Goal: Task Accomplishment & Management: Manage account settings

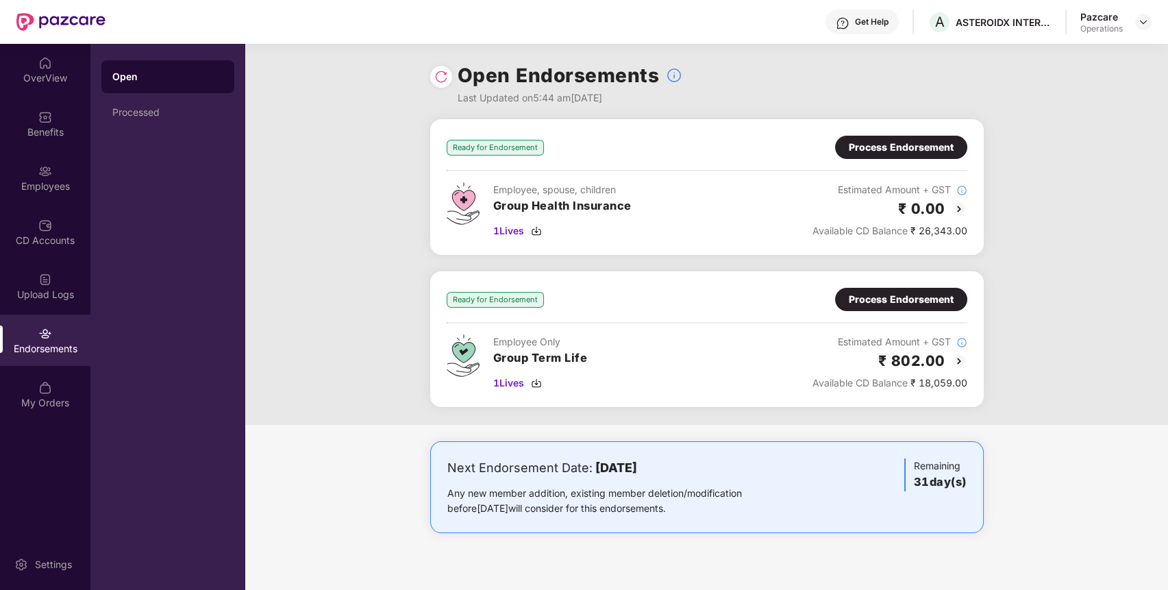
click at [444, 79] on img at bounding box center [441, 77] width 14 height 14
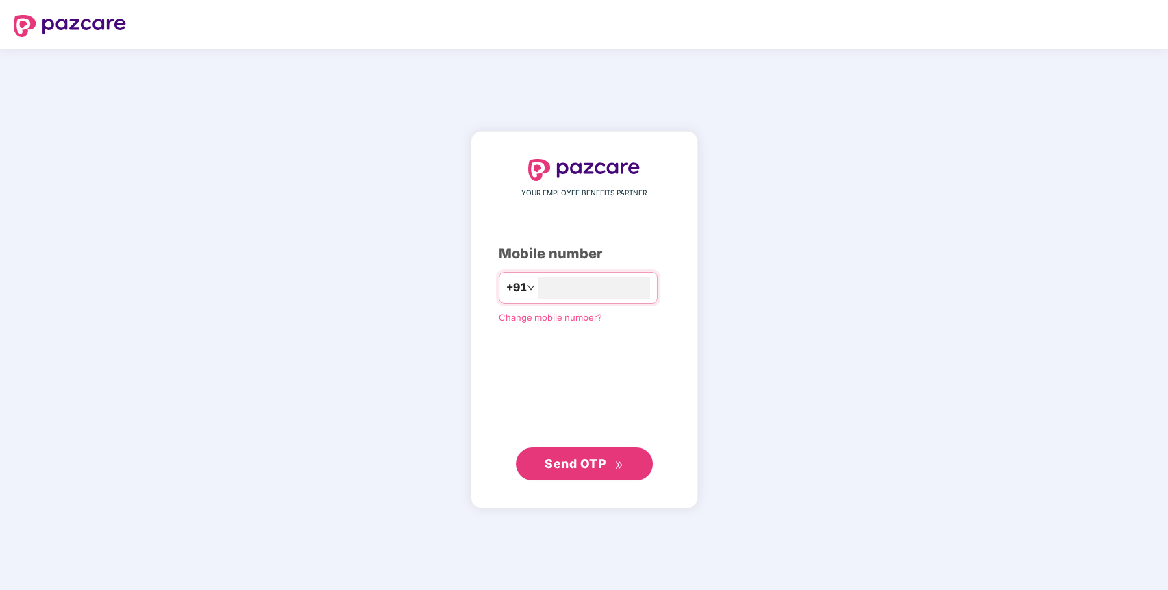
type input "**********"
click at [607, 457] on span "Send OTP" at bounding box center [583, 462] width 79 height 19
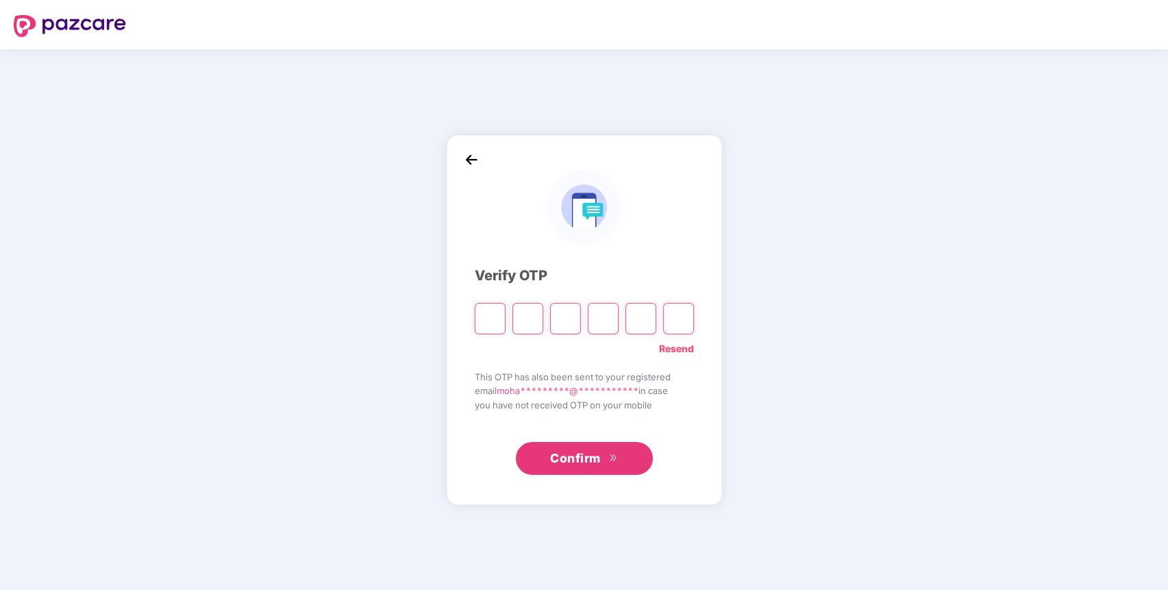
paste input "*"
type input "*"
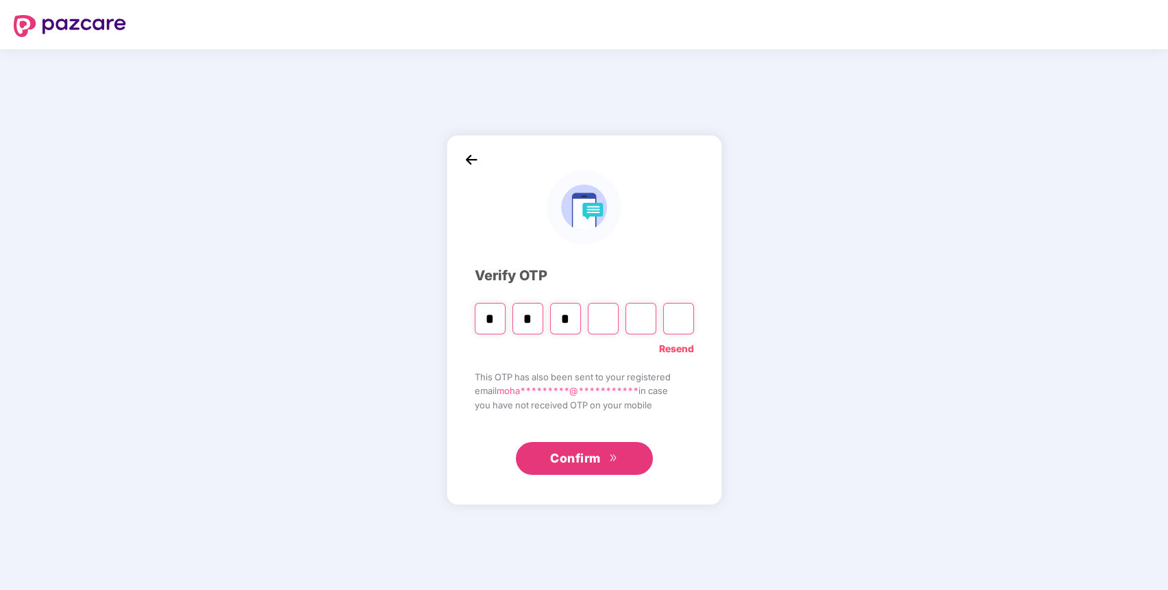
type input "*"
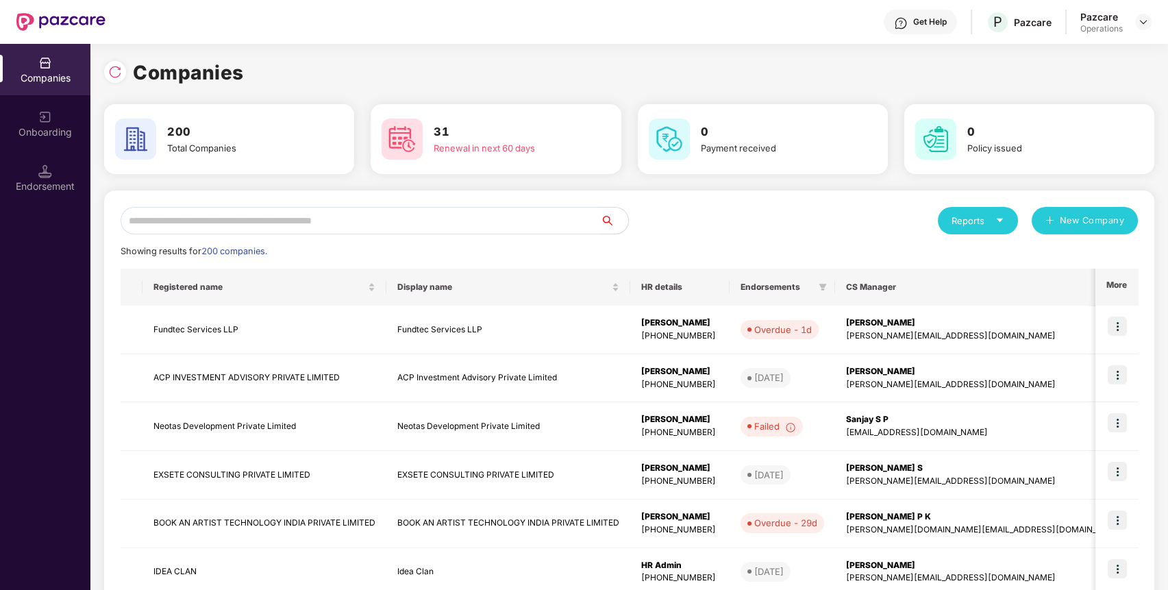
click at [521, 225] on input "text" at bounding box center [361, 220] width 480 height 27
paste input "**********"
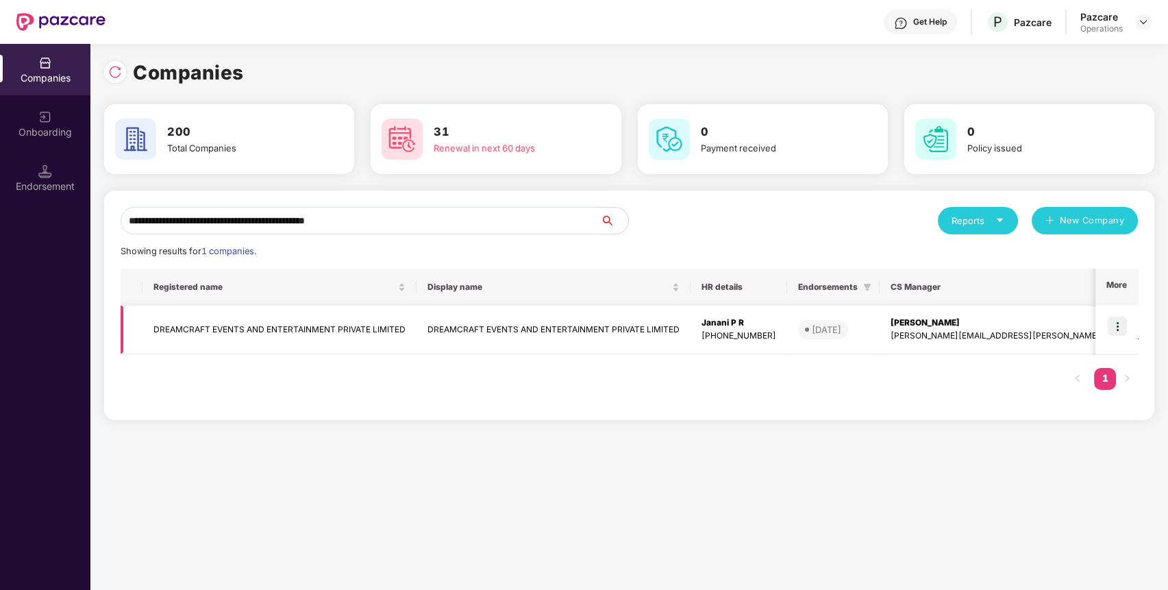
type input "**********"
click at [1123, 330] on img at bounding box center [1116, 325] width 19 height 19
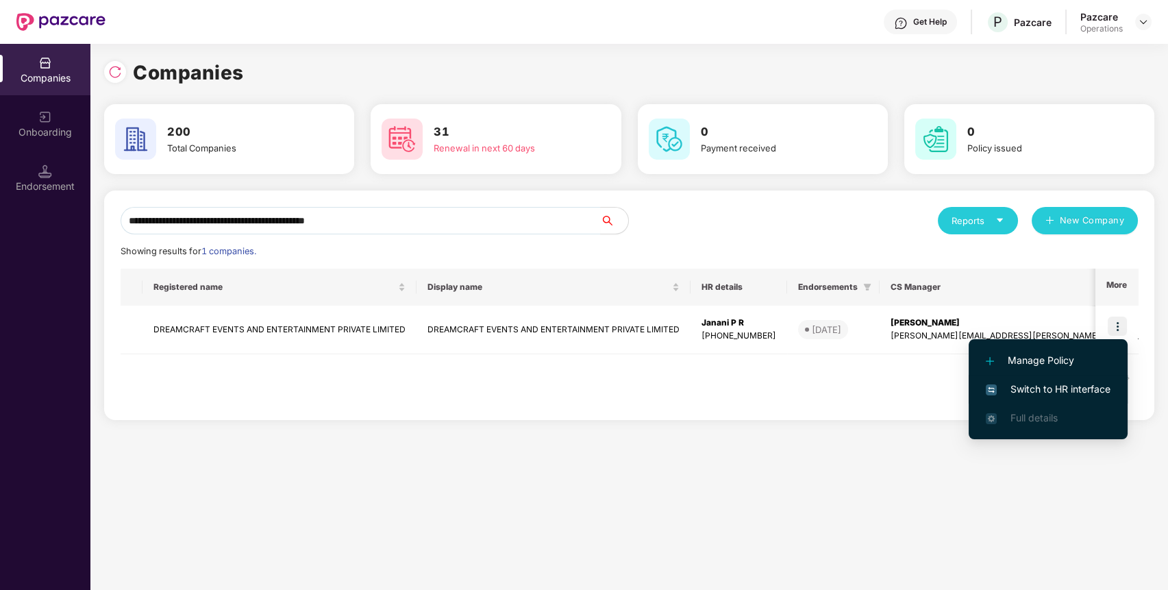
click at [1075, 384] on span "Switch to HR interface" at bounding box center [1048, 388] width 125 height 15
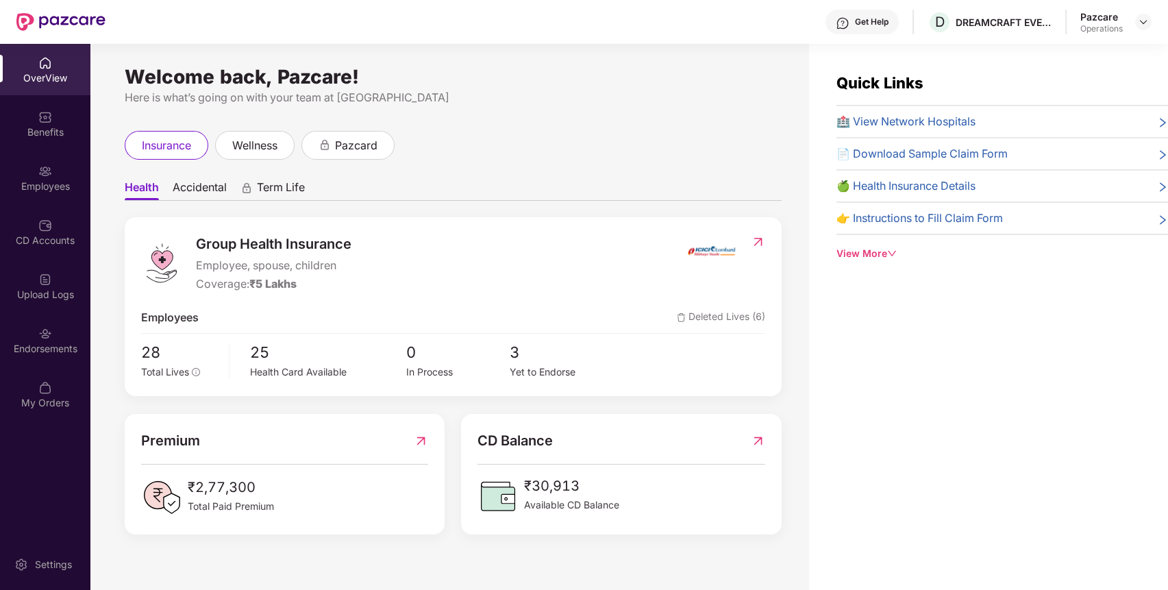
click at [58, 353] on div "Endorsements" at bounding box center [45, 349] width 90 height 14
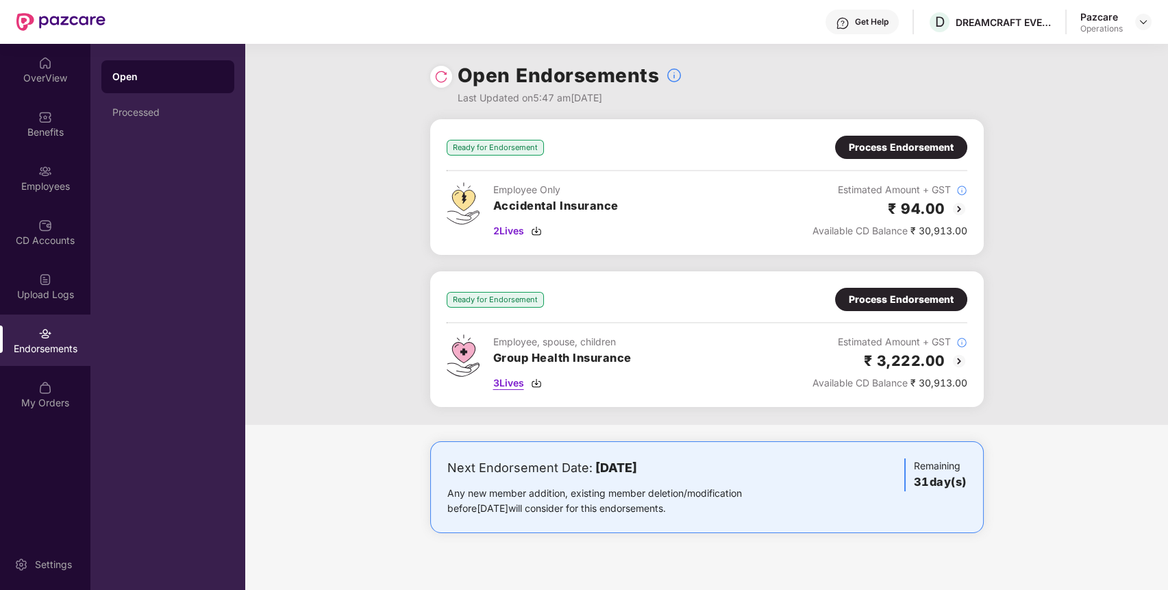
click at [512, 385] on span "3 Lives" at bounding box center [508, 382] width 31 height 15
click at [907, 292] on div "Process Endorsement" at bounding box center [901, 299] width 105 height 15
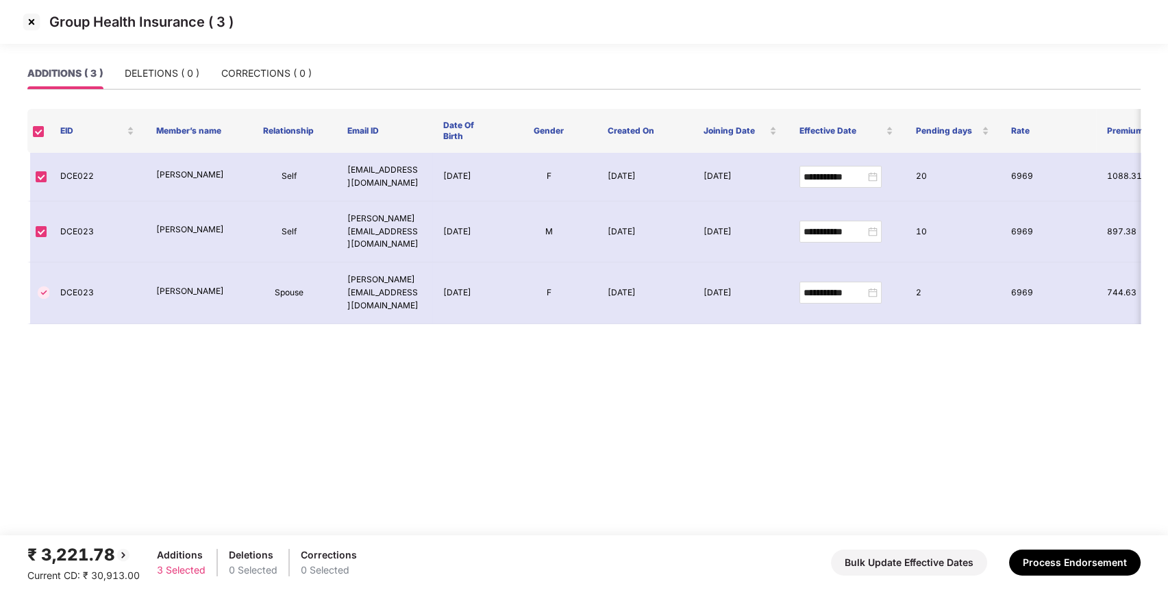
click at [32, 23] on img at bounding box center [32, 22] width 22 height 22
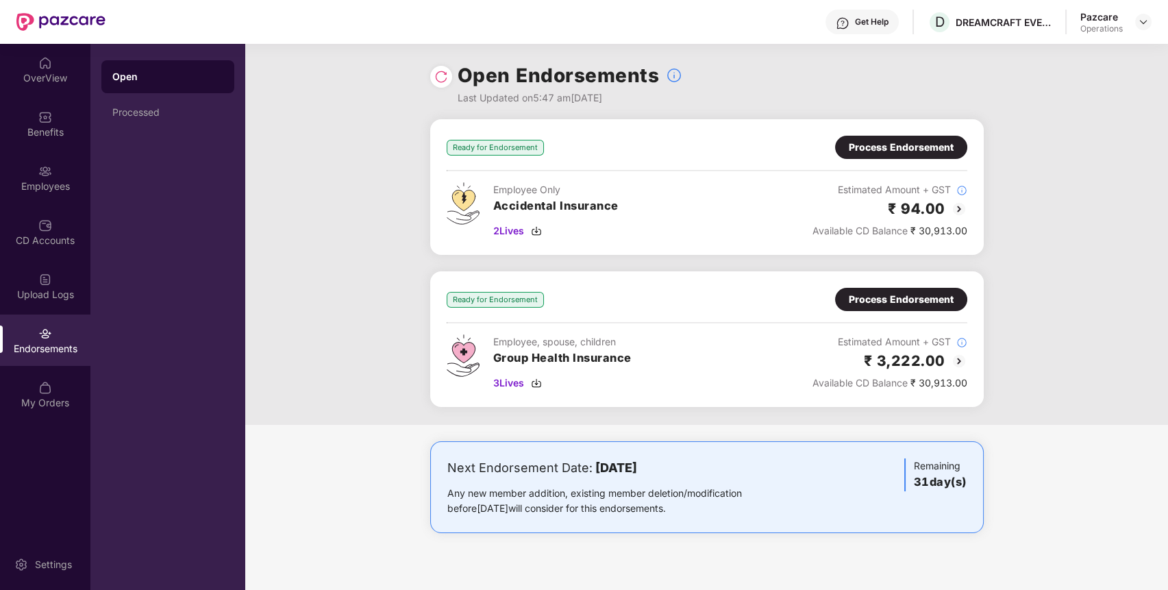
click at [888, 153] on div "Process Endorsement" at bounding box center [901, 147] width 105 height 15
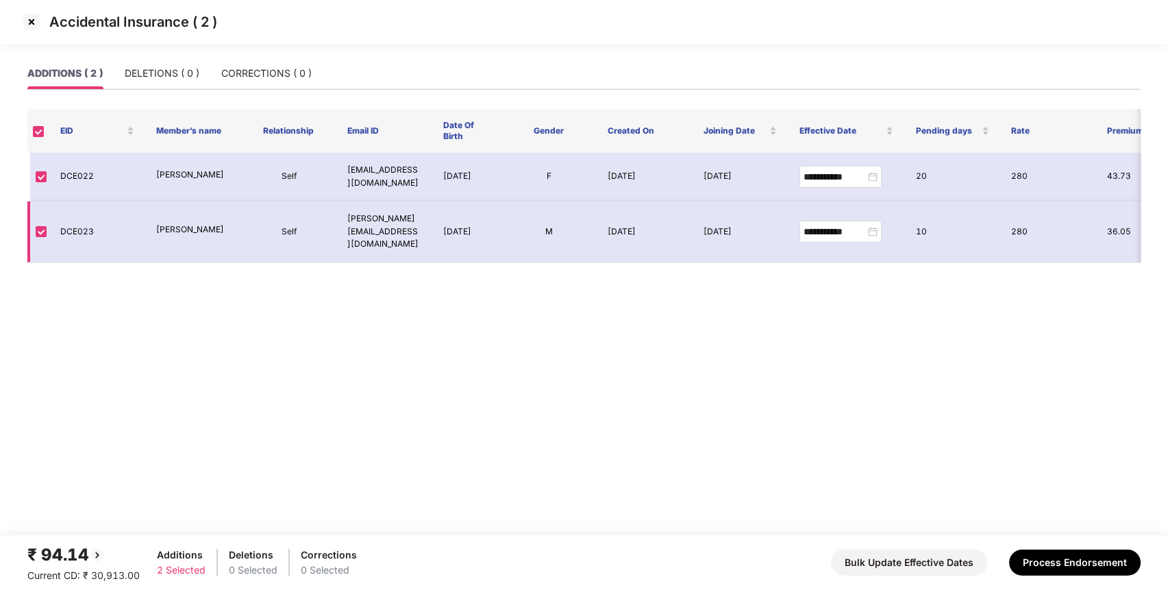
click at [73, 225] on td "DCE023" at bounding box center [97, 232] width 96 height 62
copy td "DCE023"
click at [31, 14] on img at bounding box center [32, 22] width 22 height 22
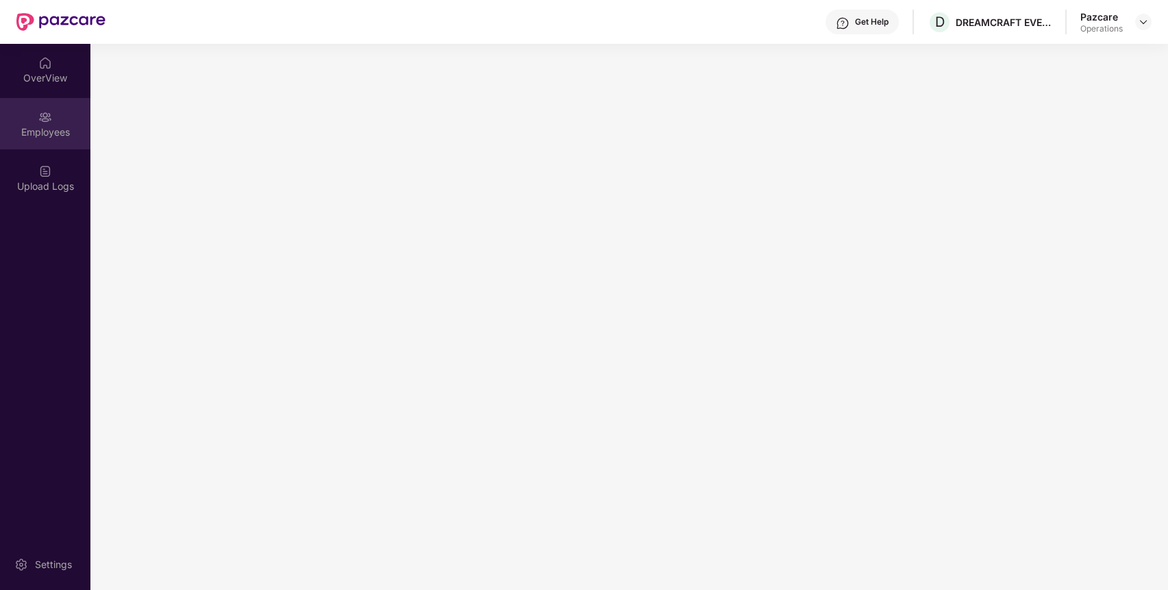
click at [56, 130] on div "Employees" at bounding box center [45, 132] width 90 height 14
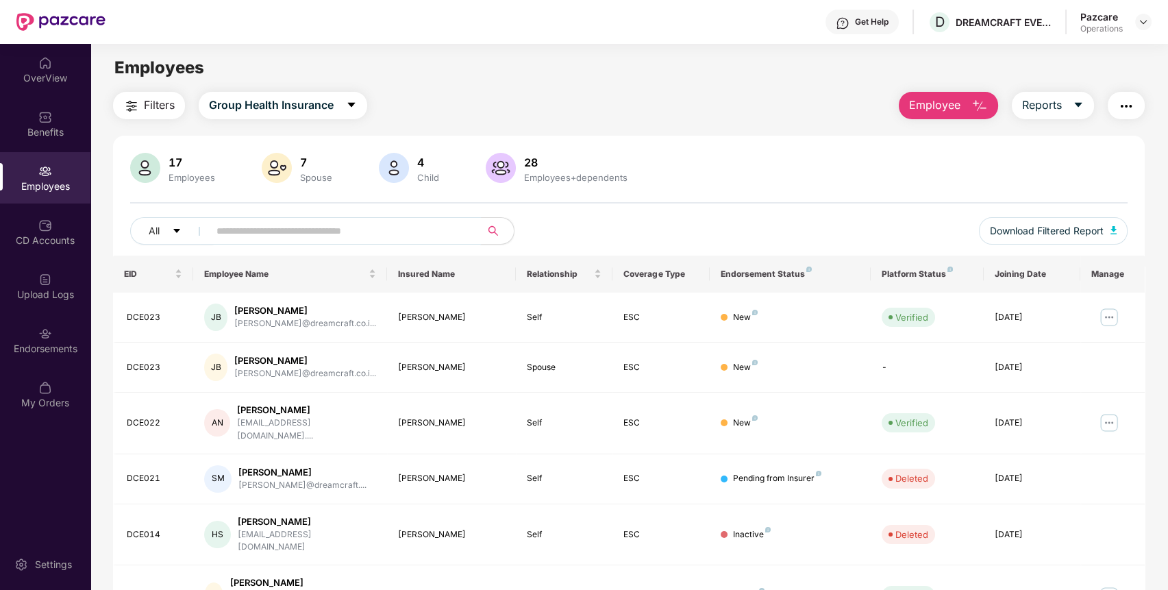
click at [312, 239] on input "text" at bounding box center [339, 231] width 246 height 21
paste input "******"
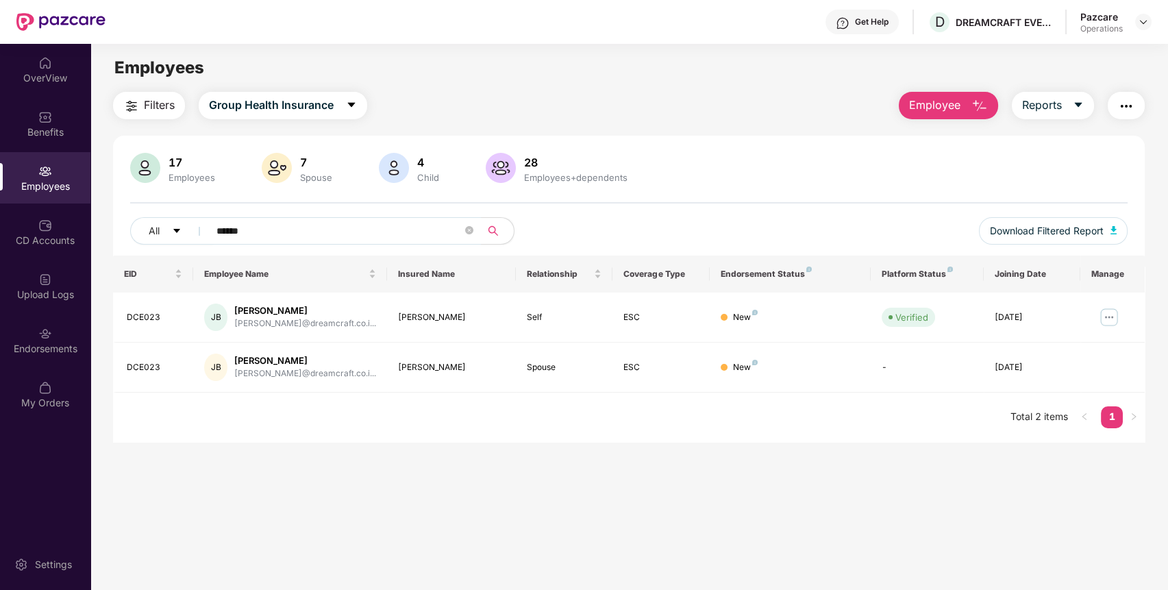
type input "******"
click at [86, 329] on div "Endorsements" at bounding box center [45, 339] width 90 height 51
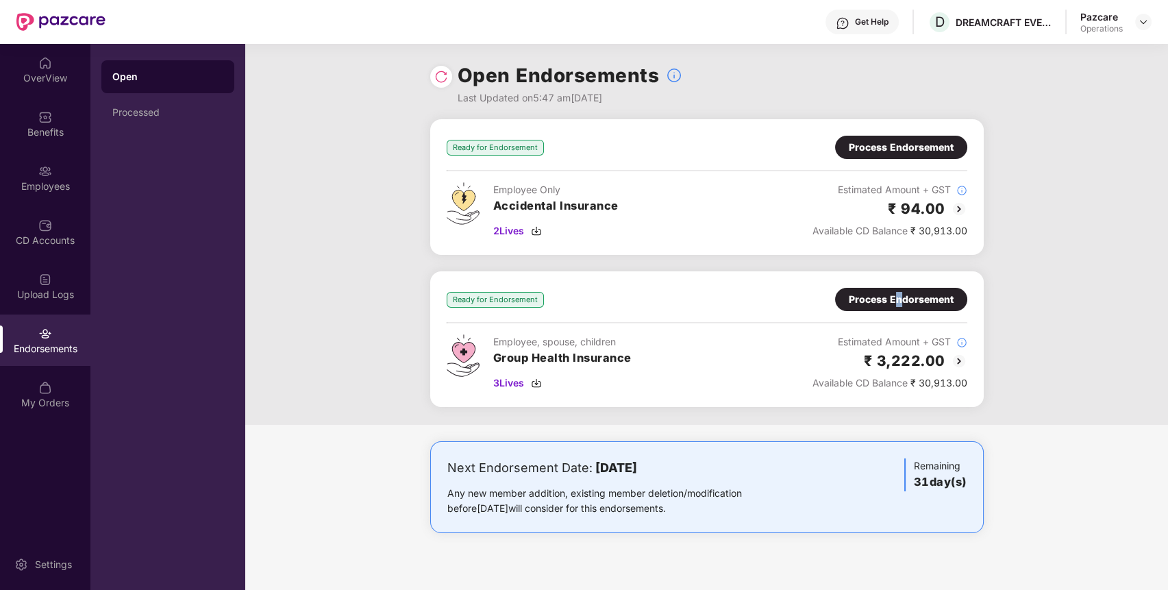
click at [899, 299] on div "Process Endorsement" at bounding box center [901, 299] width 105 height 15
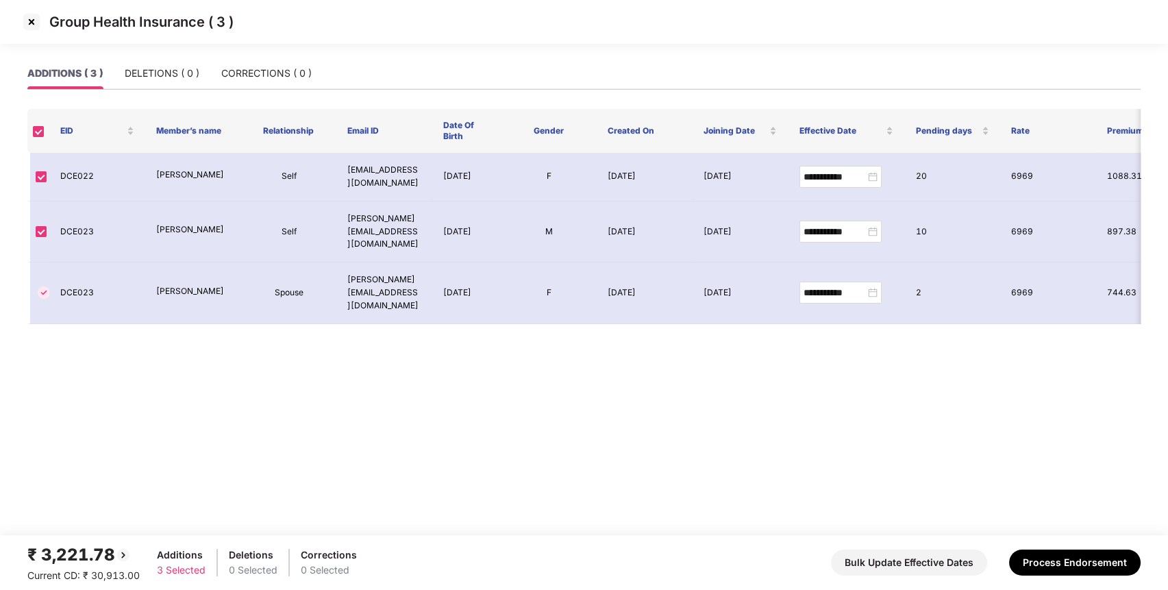
click at [33, 22] on img at bounding box center [32, 22] width 22 height 22
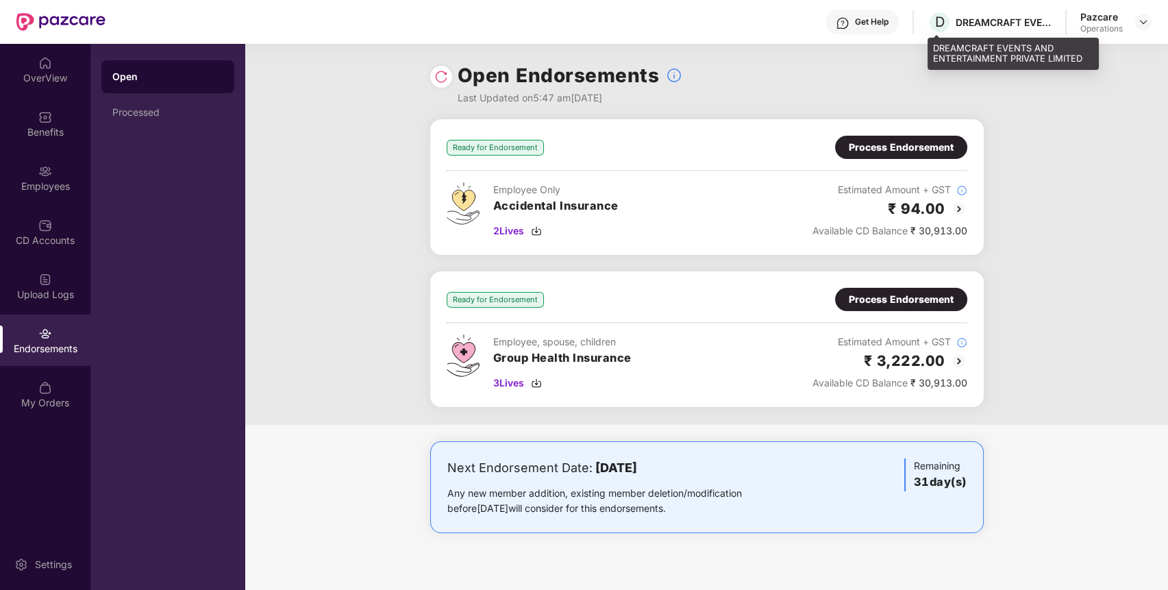
click at [984, 18] on div "DREAMCRAFT EVENTS AND ENTERTAINMENT PRIVATE LIMITED" at bounding box center [1003, 22] width 96 height 13
copy div "DREAMCRAFT"
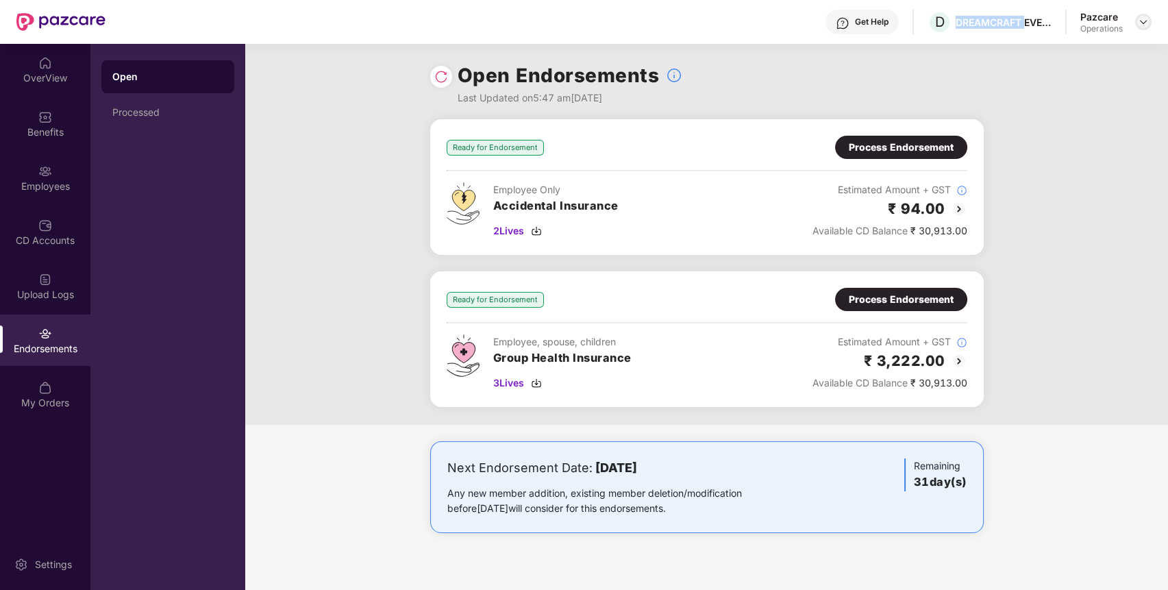
drag, startPoint x: 1148, startPoint y: 23, endPoint x: 1140, endPoint y: 23, distance: 8.2
click at [1149, 23] on div at bounding box center [1143, 22] width 16 height 16
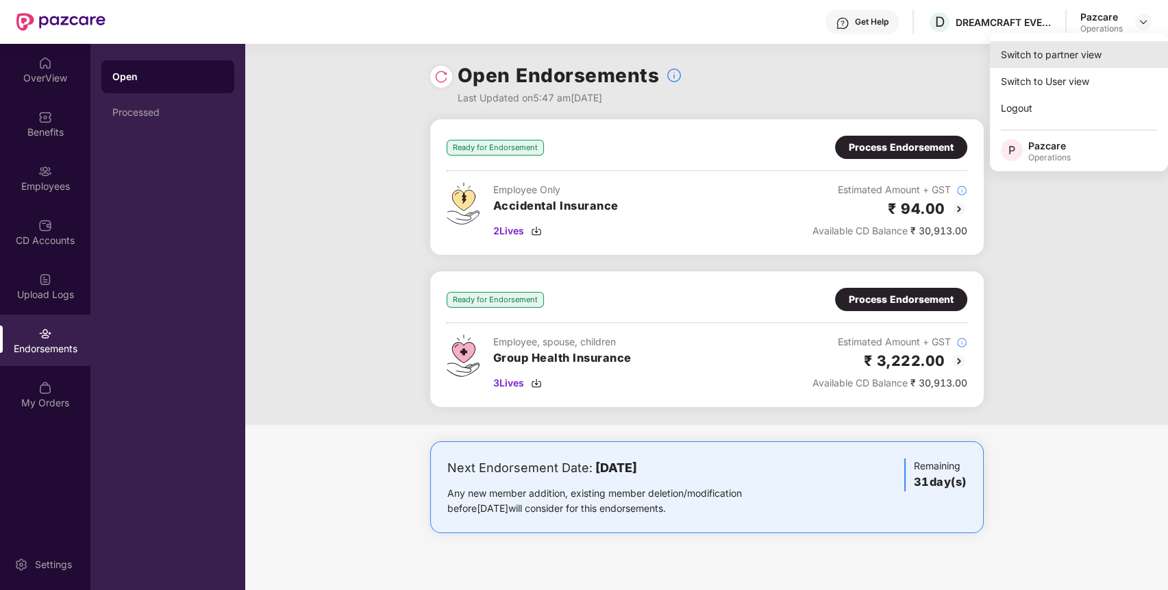
click at [1092, 49] on div "Switch to partner view" at bounding box center [1079, 54] width 178 height 27
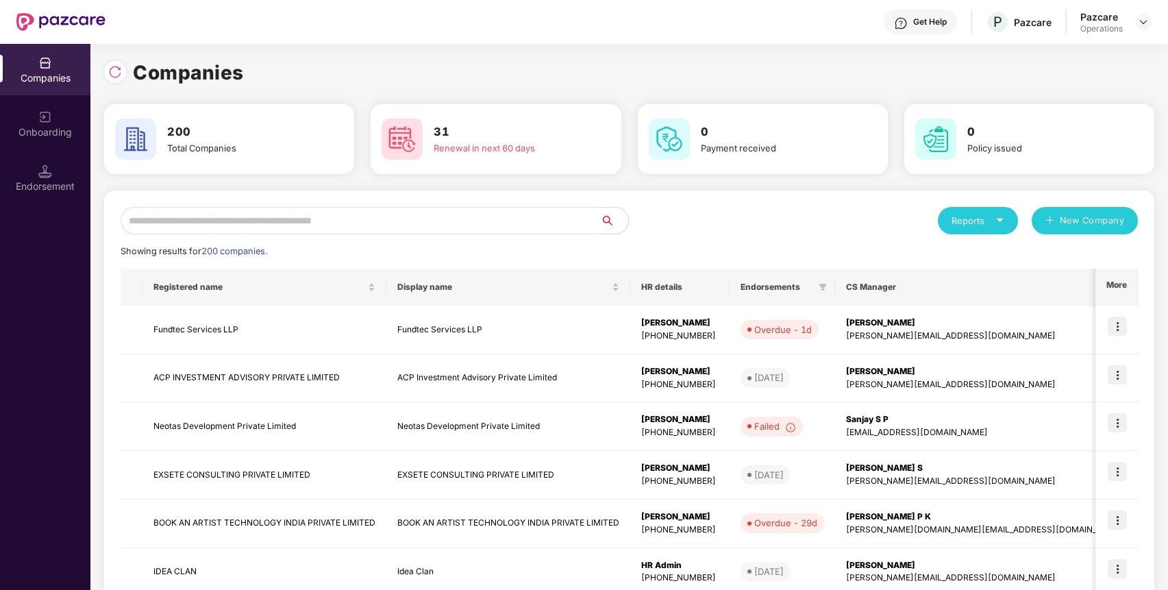
click at [466, 214] on input "text" at bounding box center [361, 220] width 480 height 27
paste input "**********"
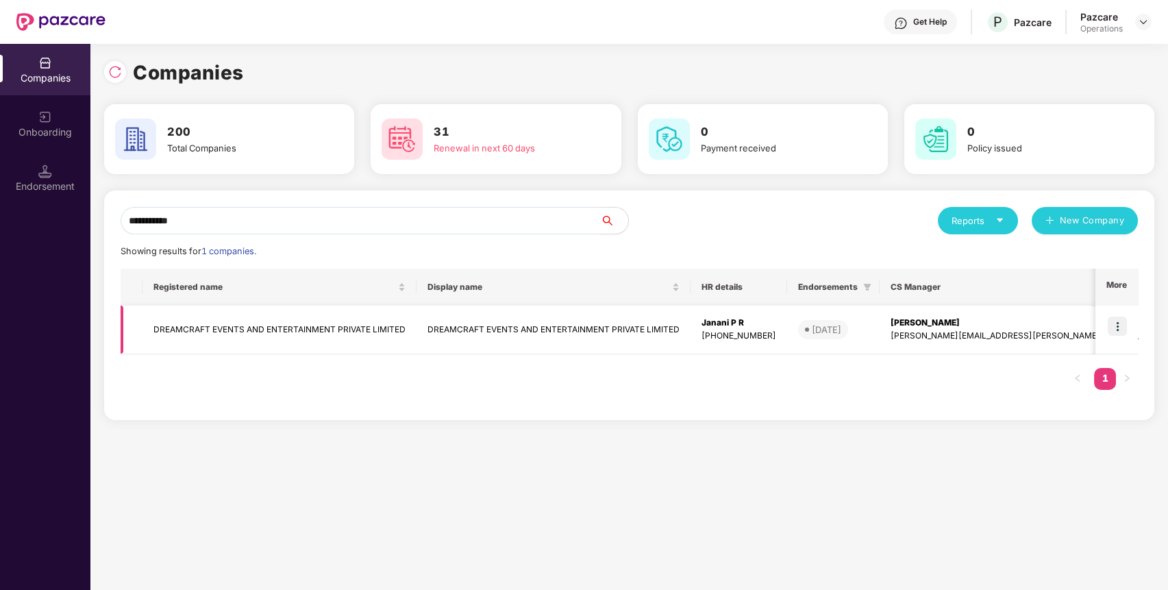
type input "**********"
click at [175, 319] on td "DREAMCRAFT EVENTS AND ENTERTAINMENT PRIVATE LIMITED" at bounding box center [279, 329] width 274 height 49
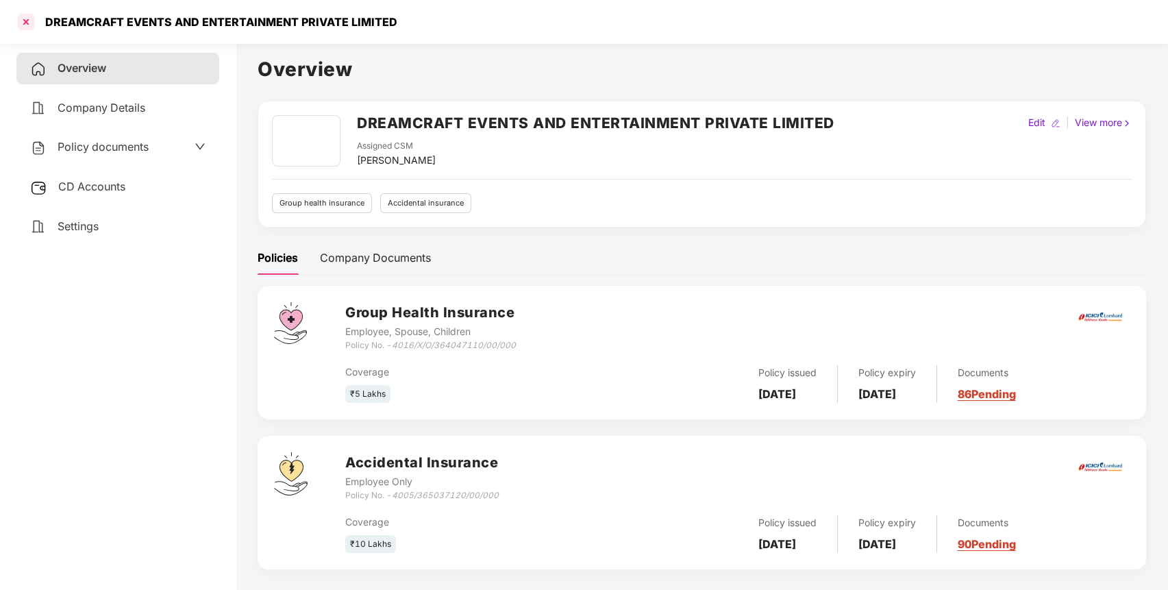
click at [27, 22] on div at bounding box center [26, 22] width 22 height 22
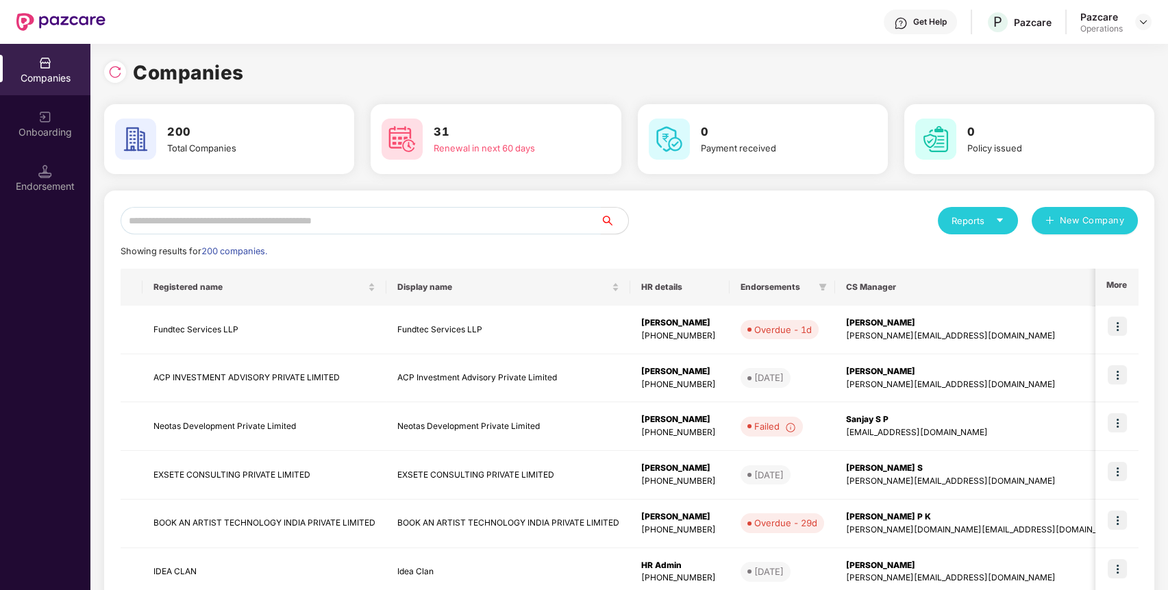
click at [397, 221] on input "text" at bounding box center [361, 220] width 480 height 27
paste input "**********"
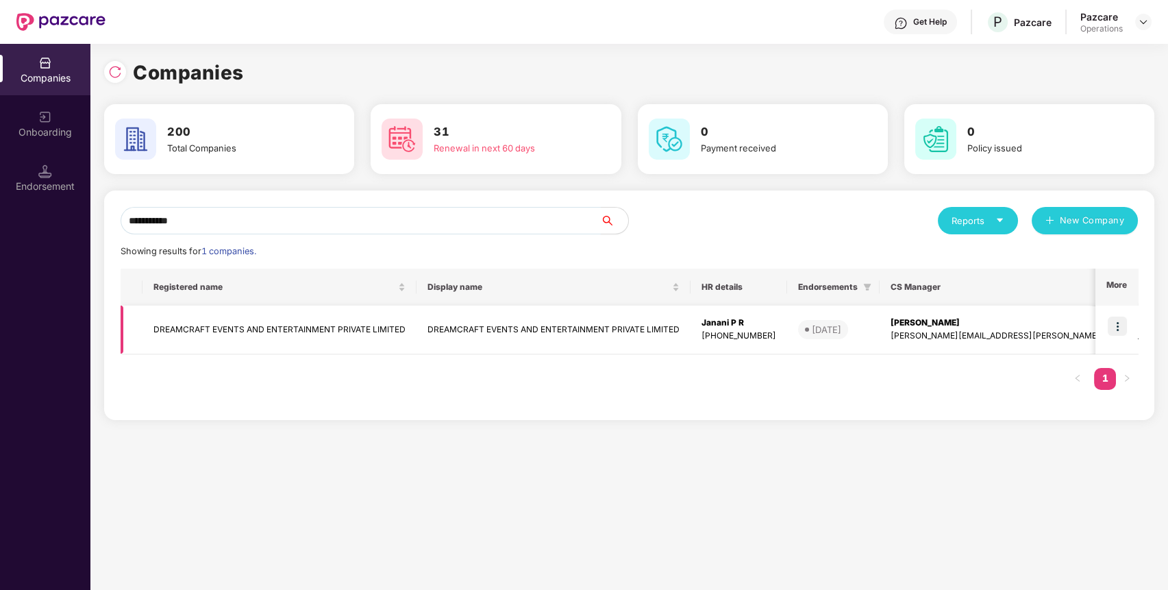
type input "**********"
click at [1121, 325] on img at bounding box center [1116, 325] width 19 height 19
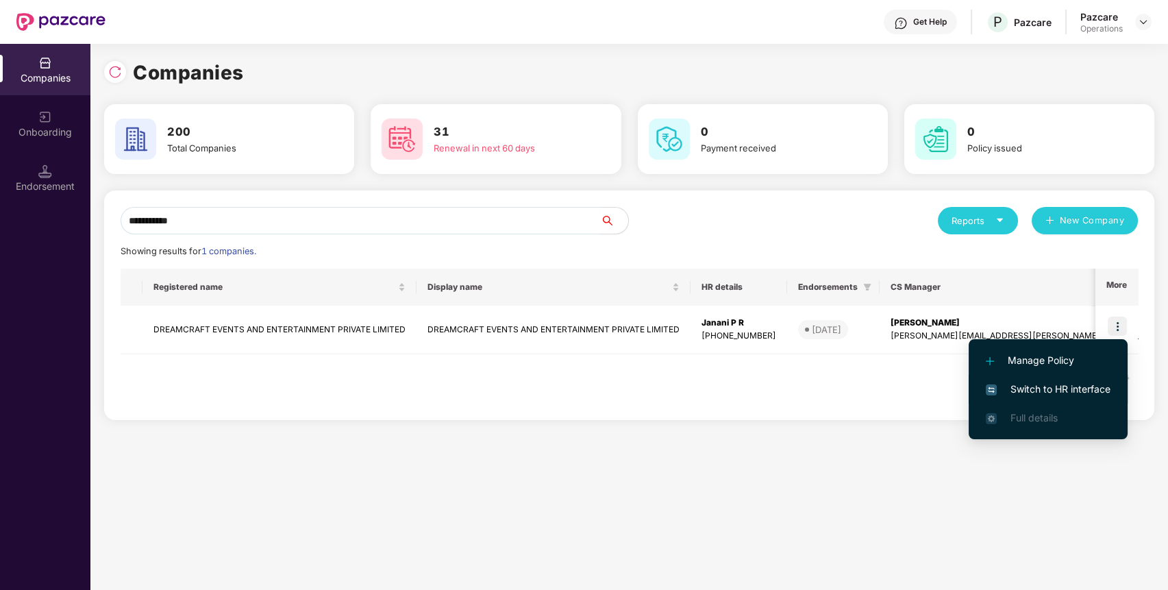
click at [1062, 396] on span "Switch to HR interface" at bounding box center [1048, 388] width 125 height 15
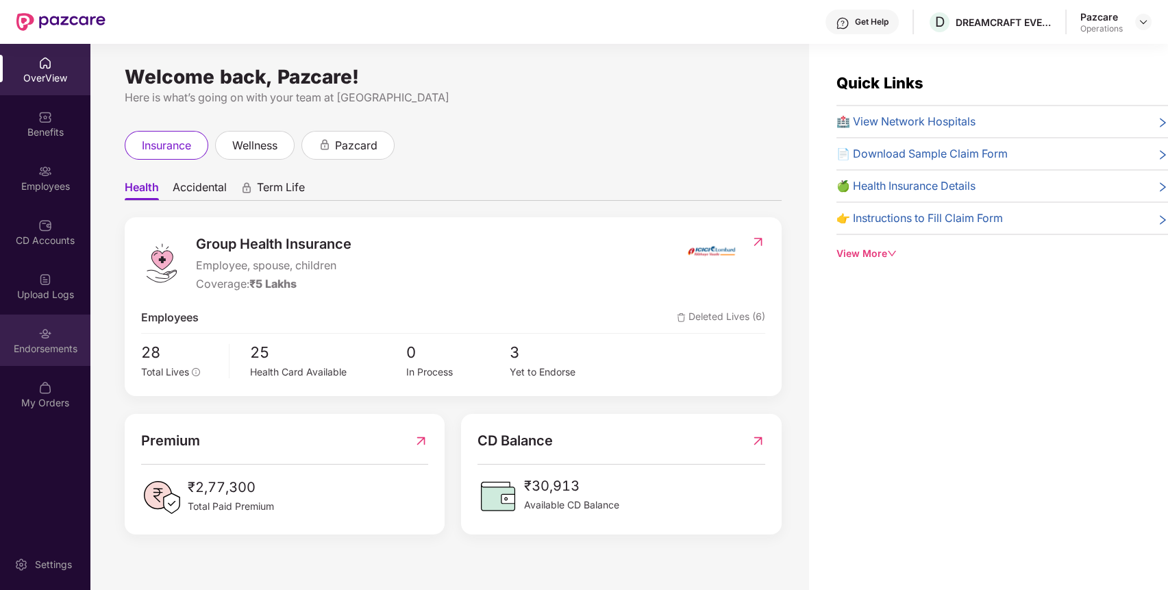
click at [58, 338] on div "Endorsements" at bounding box center [45, 339] width 90 height 51
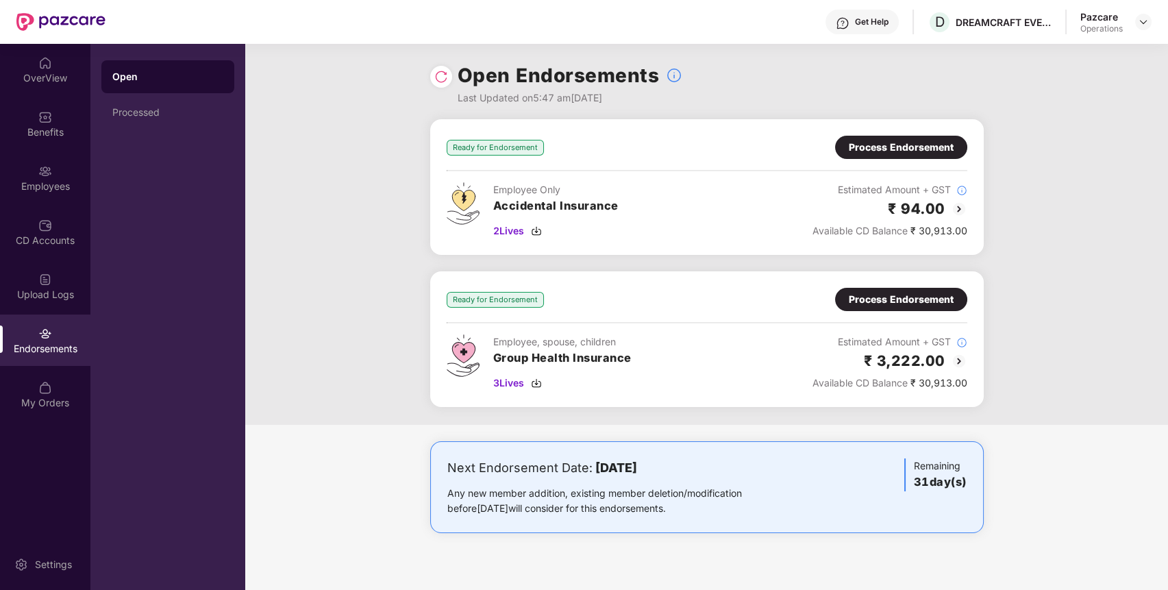
click at [904, 302] on div "Process Endorsement" at bounding box center [901, 299] width 105 height 15
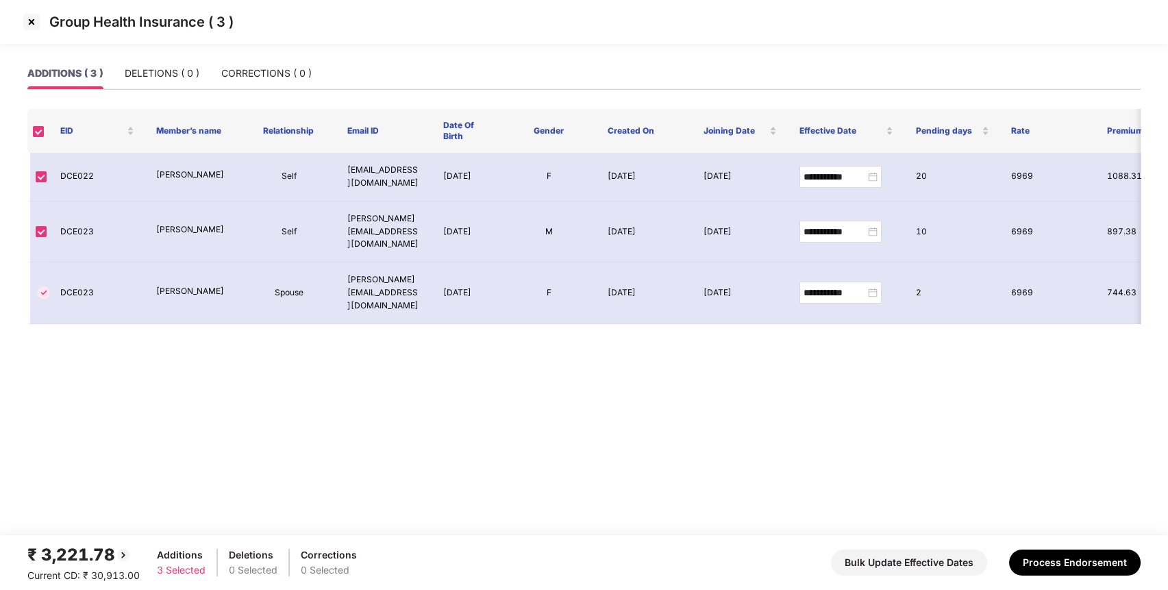
click at [38, 27] on img at bounding box center [32, 22] width 22 height 22
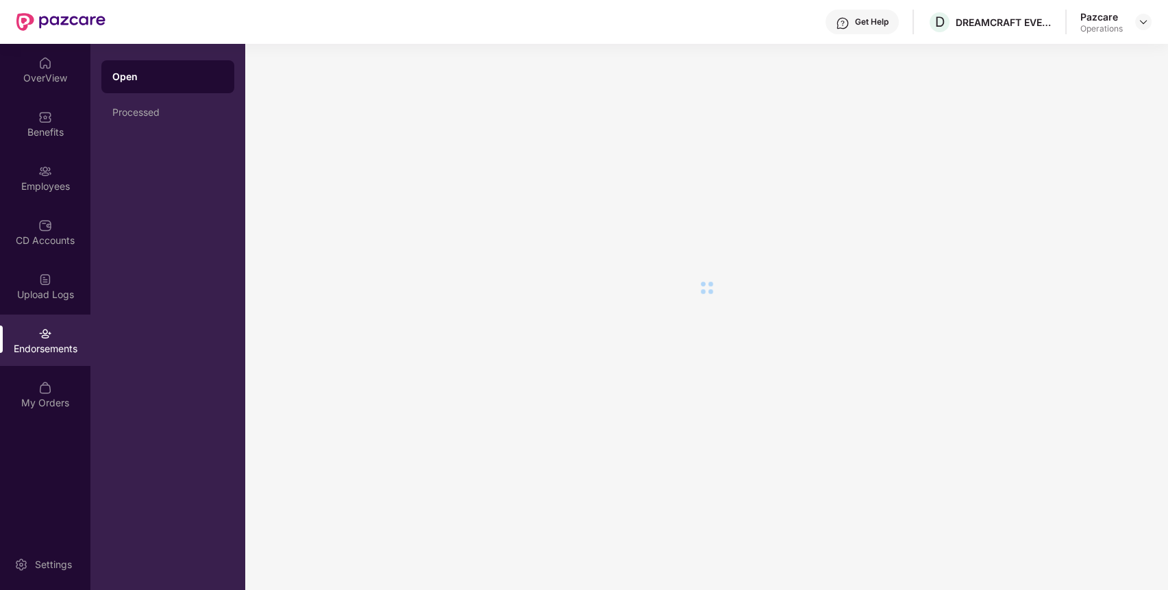
click at [52, 121] on div "Benefits" at bounding box center [45, 123] width 90 height 51
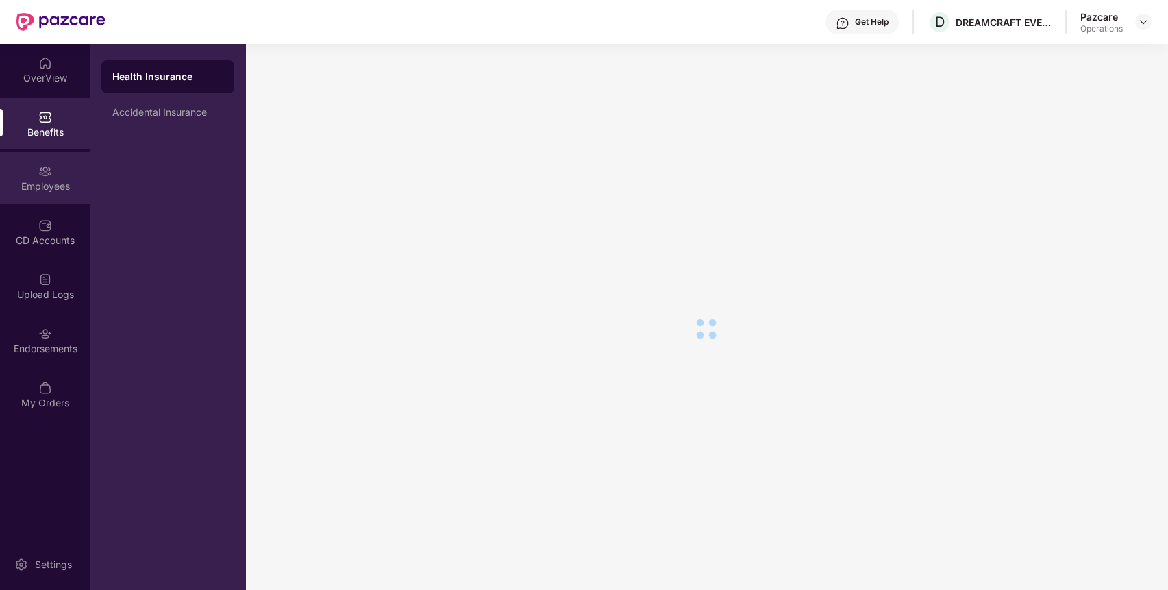
click at [57, 170] on div "Employees" at bounding box center [45, 177] width 90 height 51
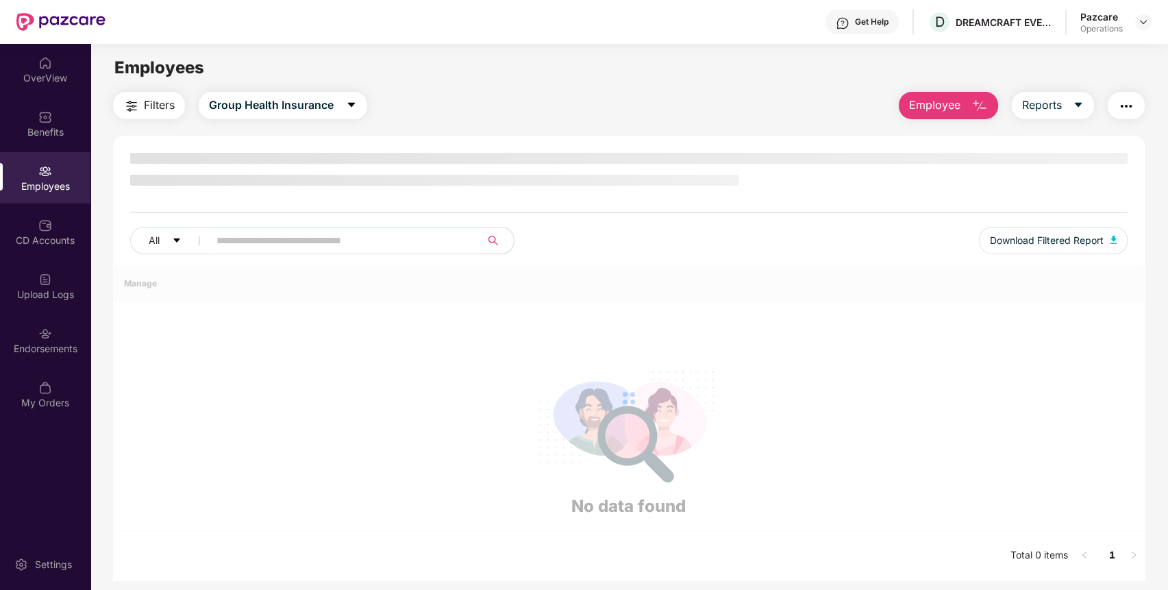
click at [57, 170] on div "Employees" at bounding box center [45, 177] width 90 height 51
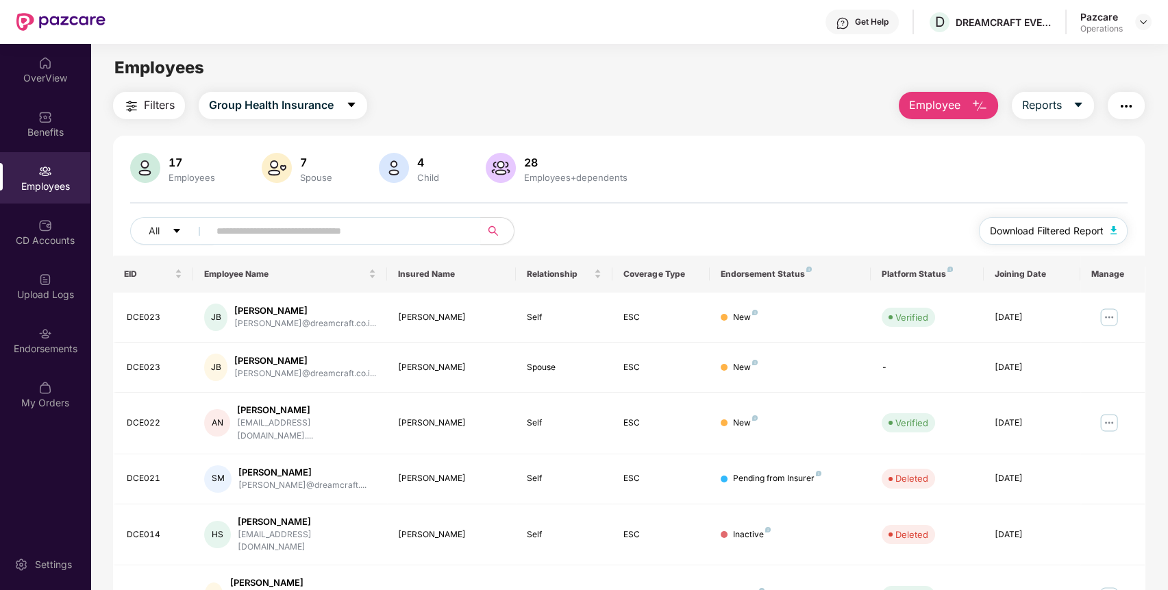
click at [1030, 236] on span "Download Filtered Report" at bounding box center [1047, 230] width 114 height 15
click at [1140, 19] on img at bounding box center [1143, 21] width 11 height 11
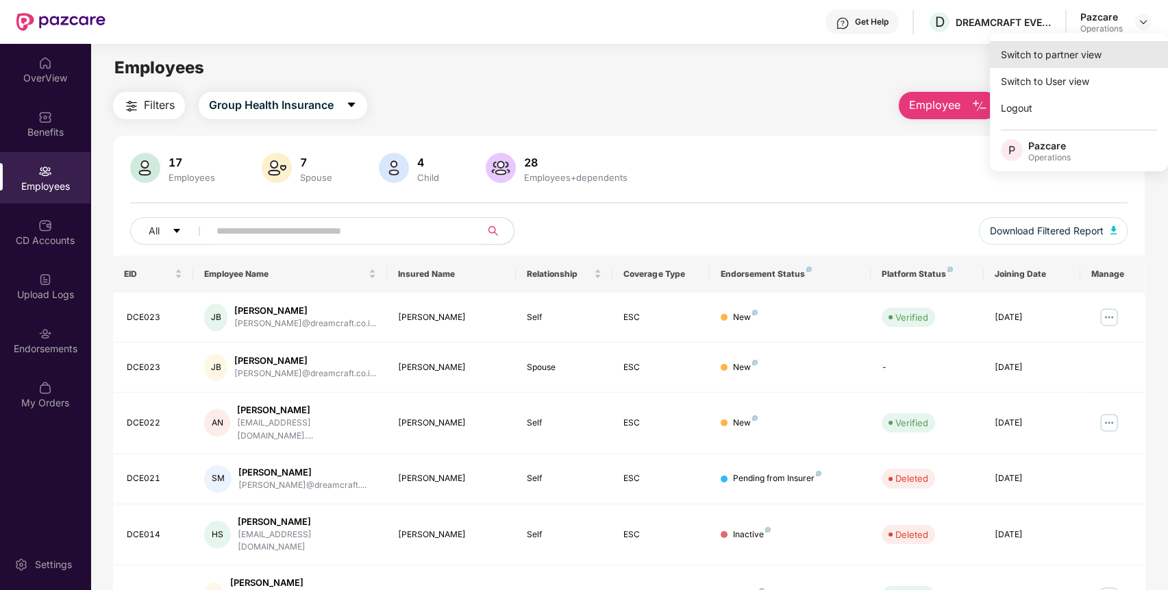
click at [1090, 53] on div "Switch to partner view" at bounding box center [1079, 54] width 178 height 27
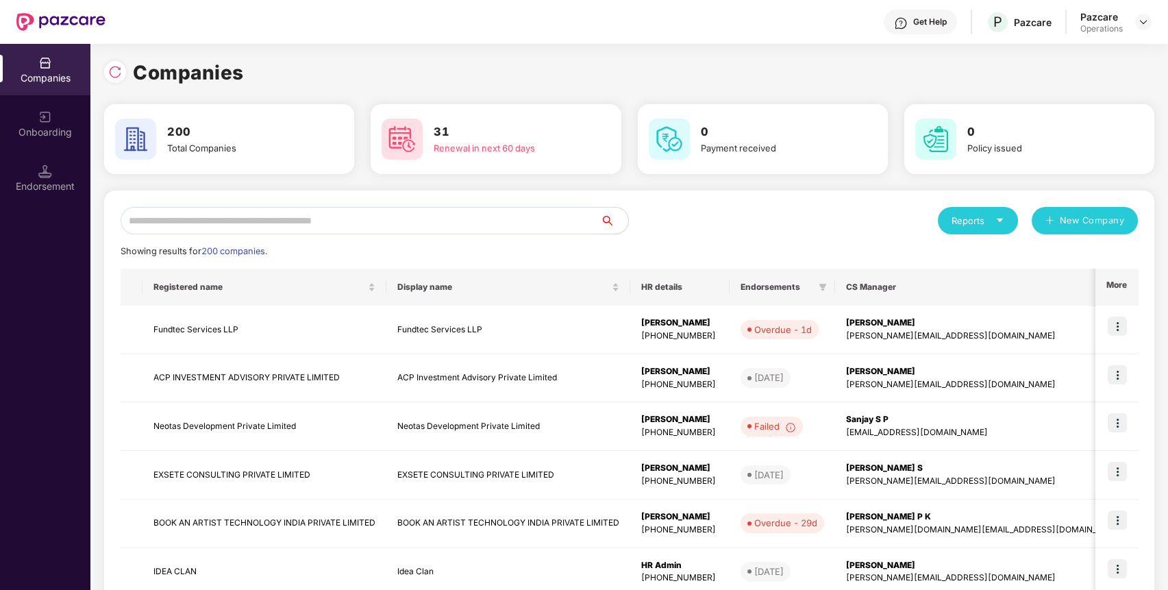
click at [522, 216] on input "text" at bounding box center [361, 220] width 480 height 27
paste input "**********"
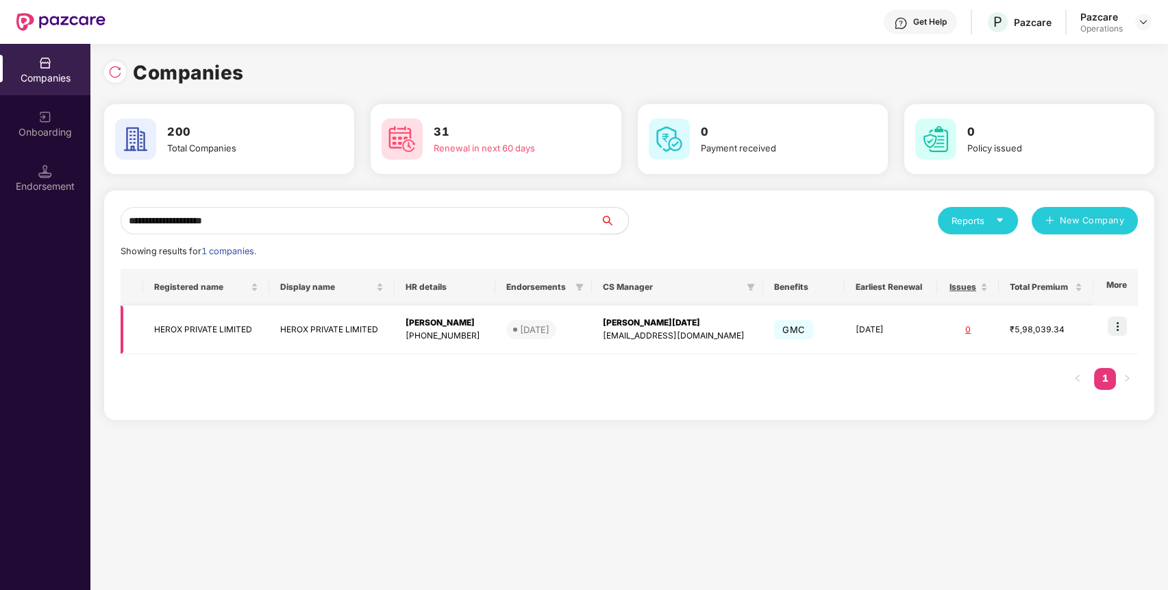
type input "**********"
click at [1120, 330] on img at bounding box center [1116, 325] width 19 height 19
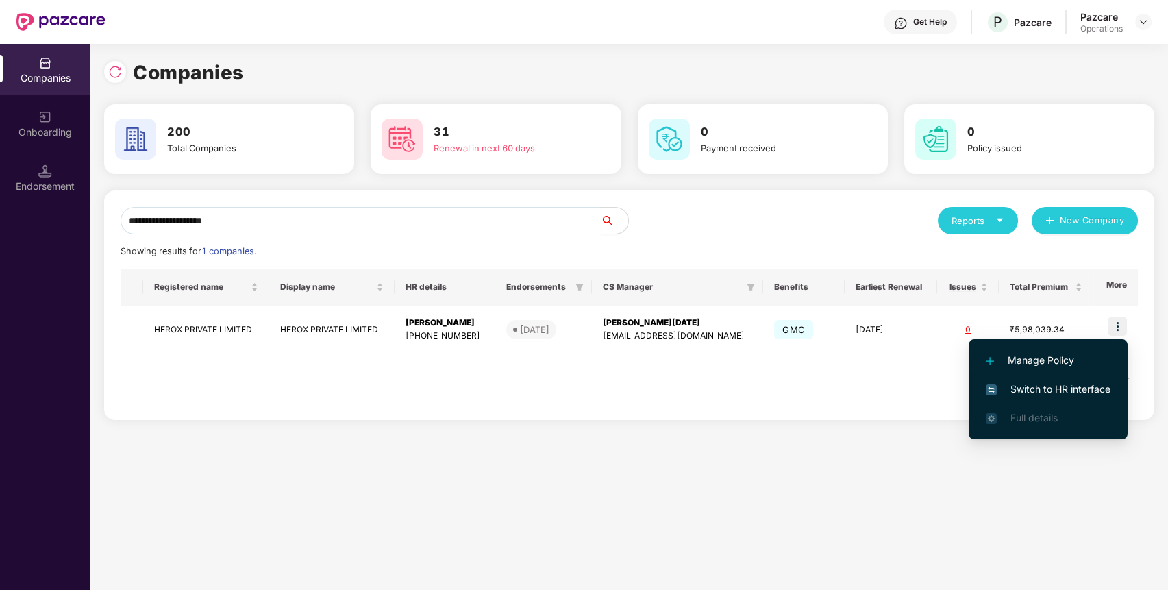
click at [1019, 389] on span "Switch to HR interface" at bounding box center [1048, 388] width 125 height 15
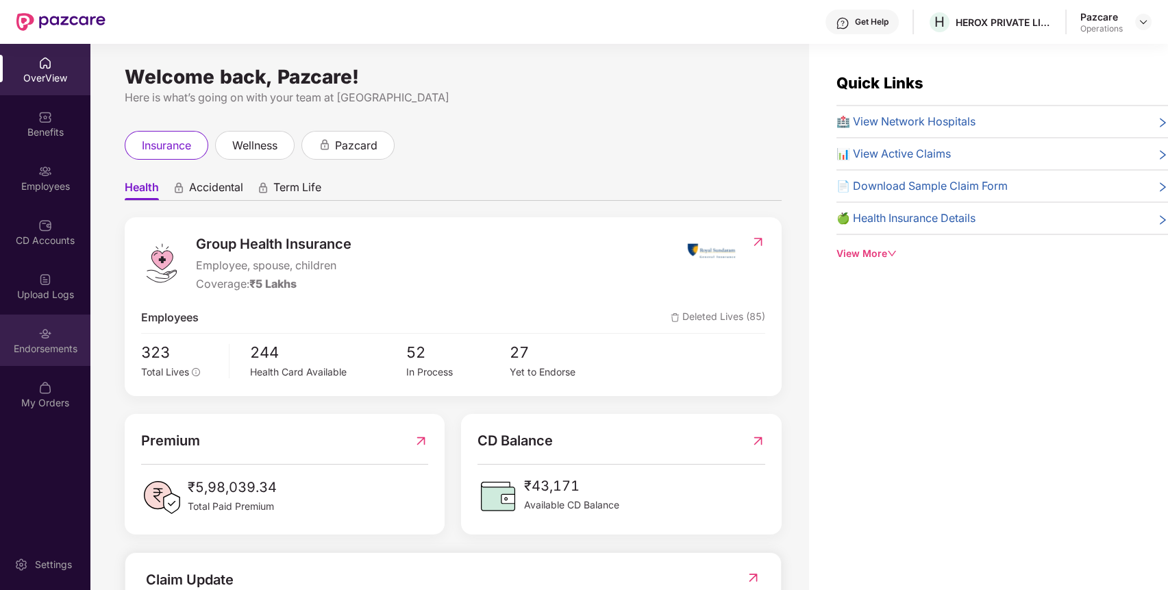
click at [33, 345] on div "Endorsements" at bounding box center [45, 349] width 90 height 14
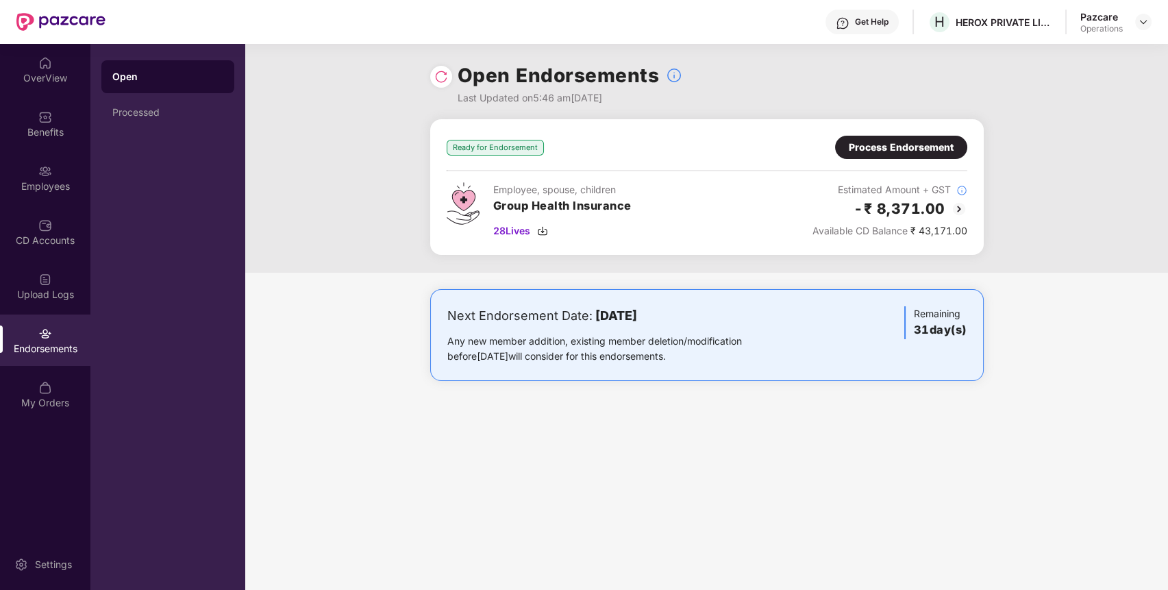
click at [902, 142] on div "Process Endorsement" at bounding box center [901, 147] width 105 height 15
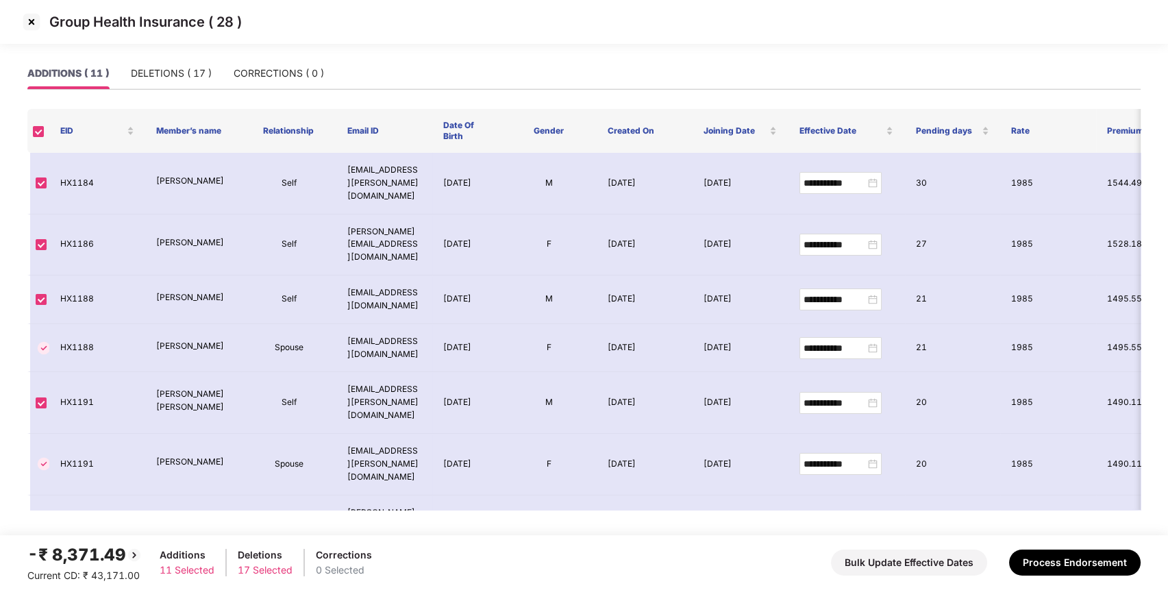
click at [32, 14] on img at bounding box center [32, 22] width 22 height 22
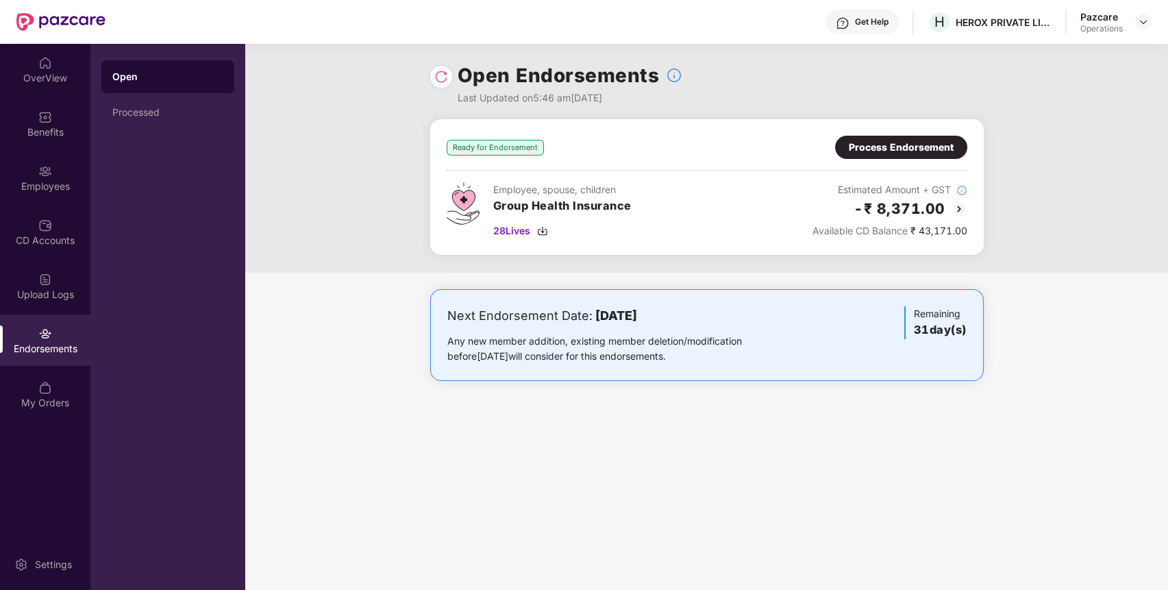
click at [912, 150] on div "Process Endorsement" at bounding box center [901, 147] width 105 height 15
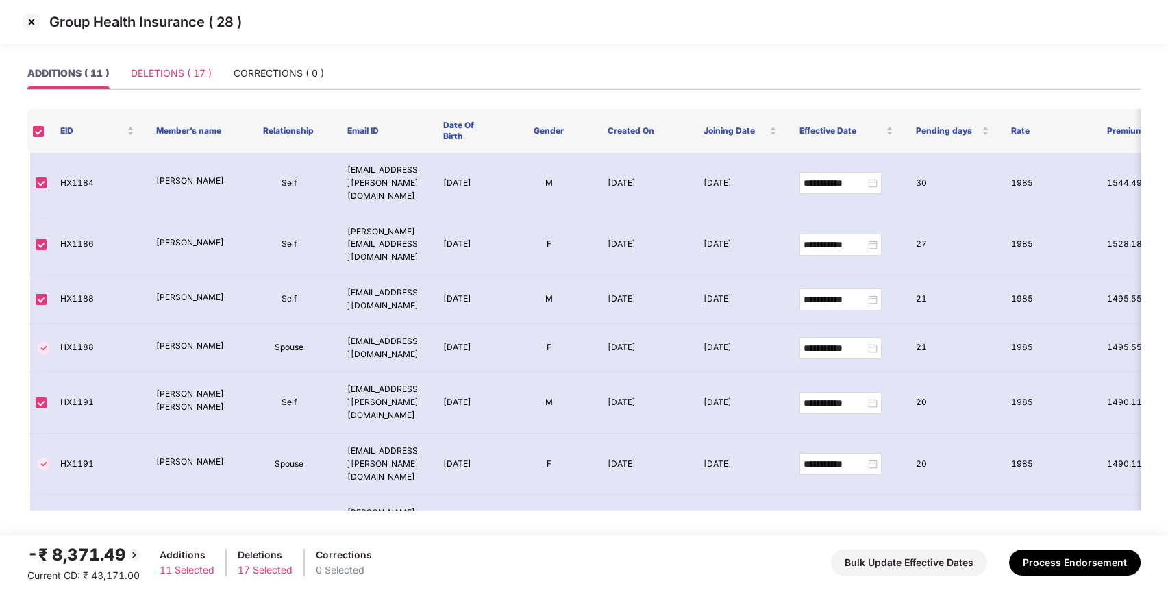
click at [192, 81] on div "DELETIONS ( 17 )" at bounding box center [171, 74] width 81 height 32
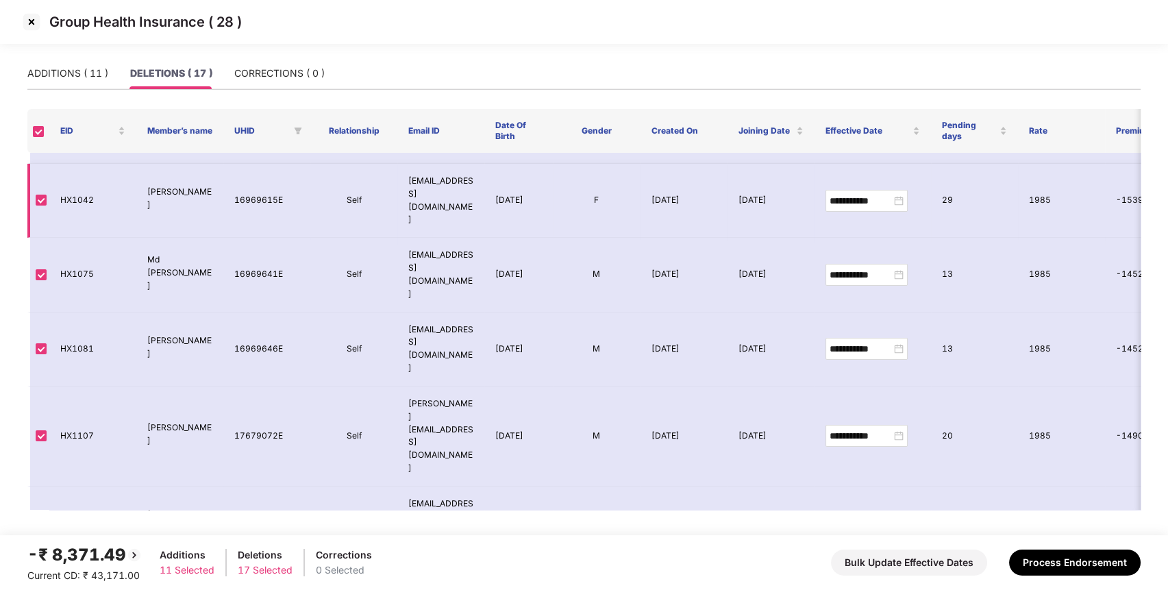
scroll to position [235, 0]
click at [77, 489] on td "HX1139" at bounding box center [92, 526] width 87 height 74
copy td "HX1139"
click at [37, 21] on img at bounding box center [32, 22] width 22 height 22
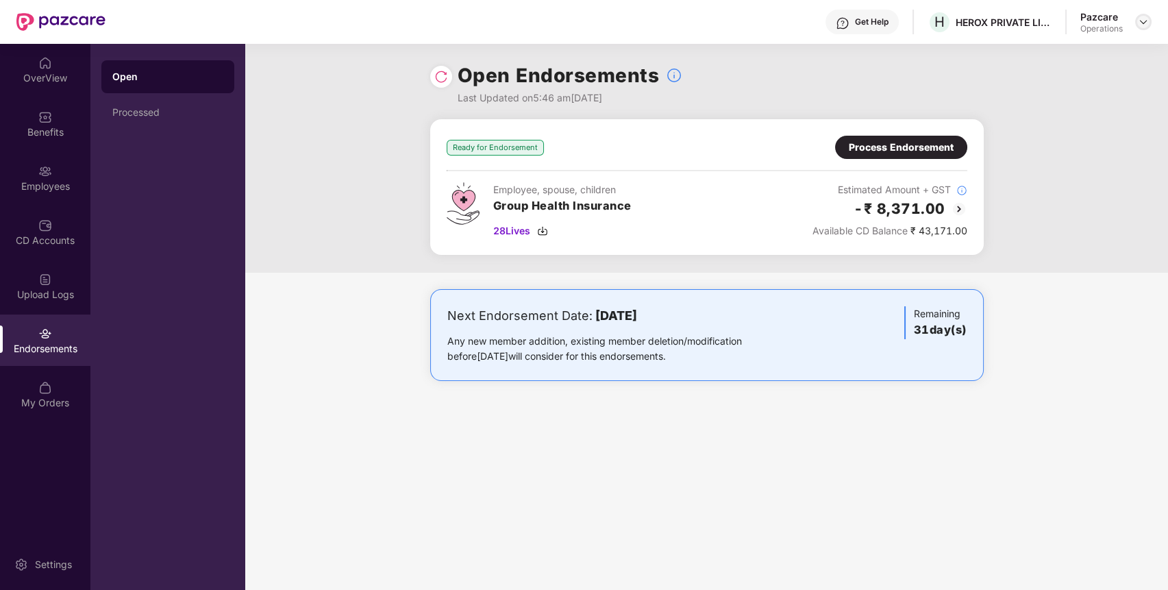
click at [1147, 27] on div at bounding box center [1143, 22] width 16 height 16
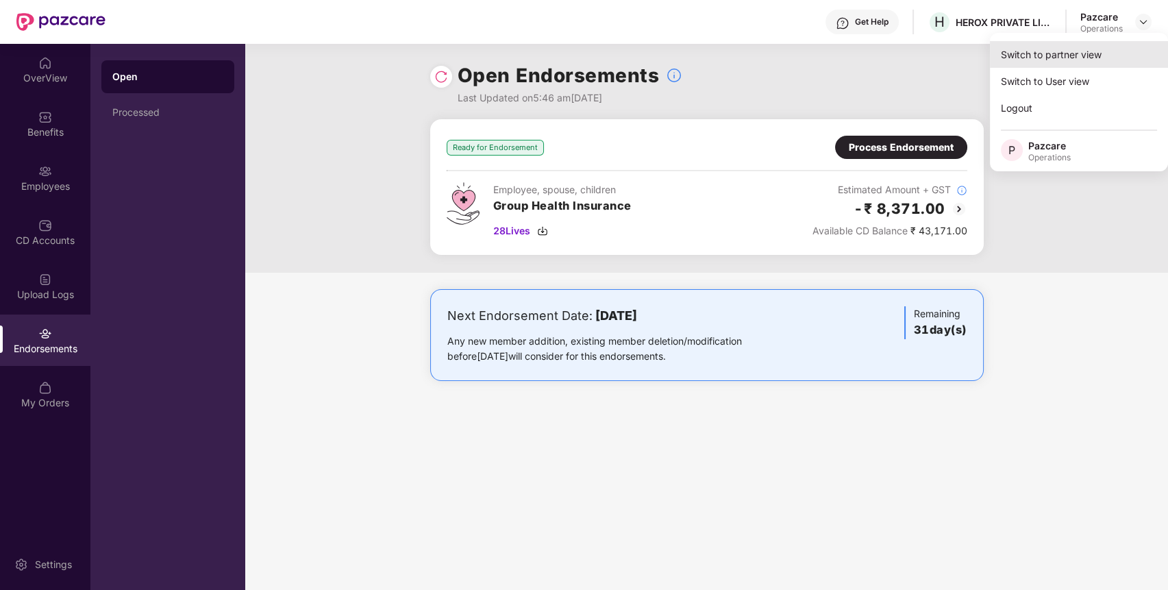
click at [1085, 64] on div "Switch to partner view" at bounding box center [1079, 54] width 178 height 27
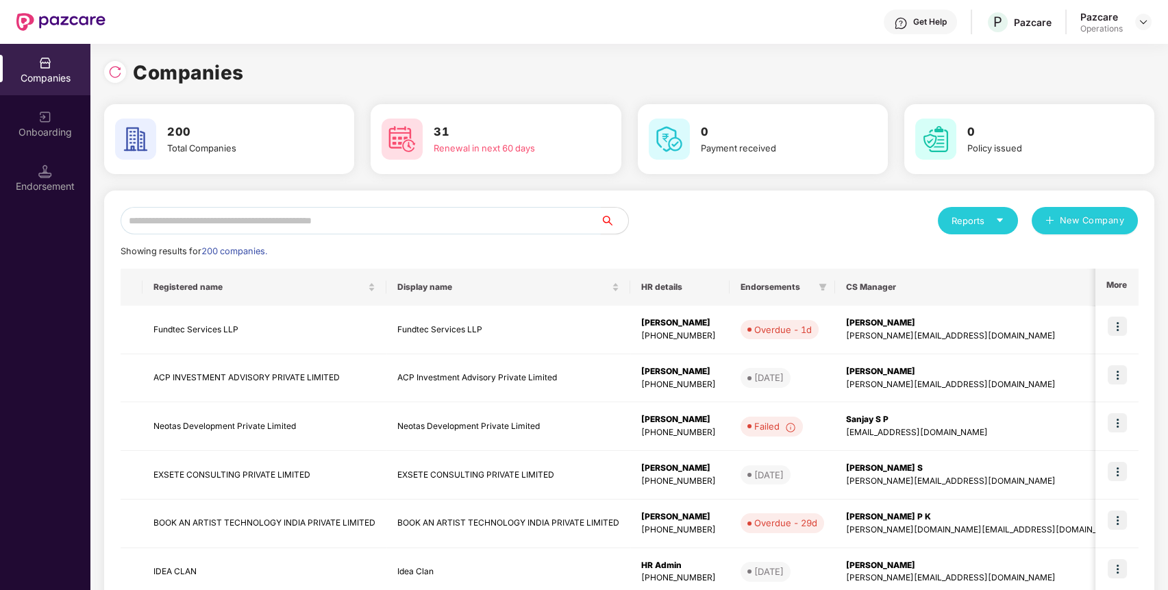
click at [529, 227] on input "text" at bounding box center [361, 220] width 480 height 27
paste input "**********"
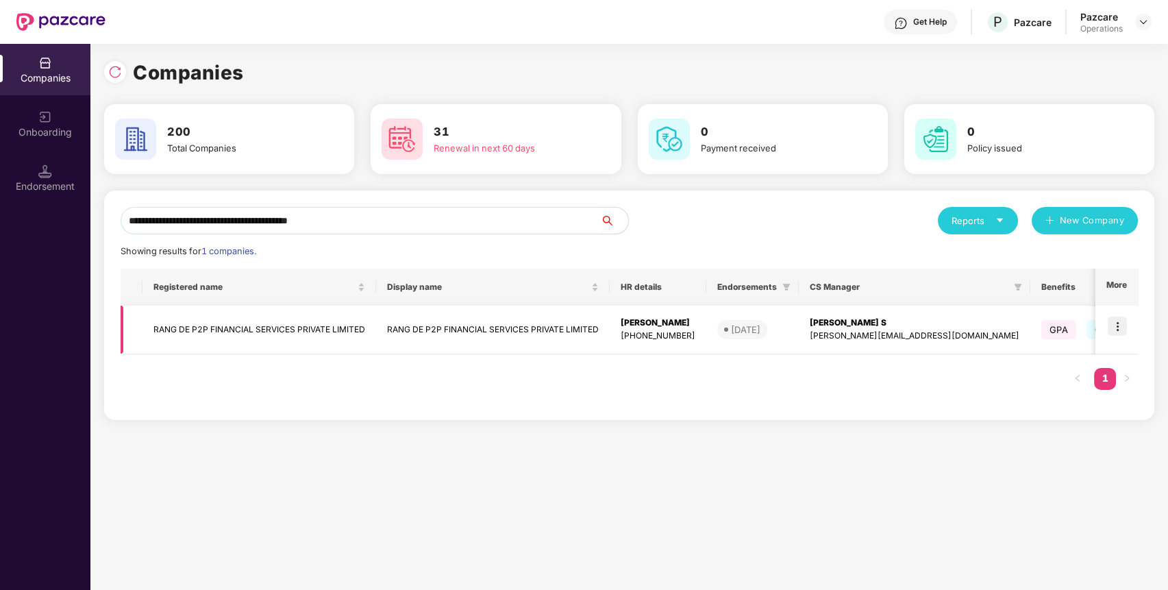
type input "**********"
click at [1119, 322] on img at bounding box center [1116, 325] width 19 height 19
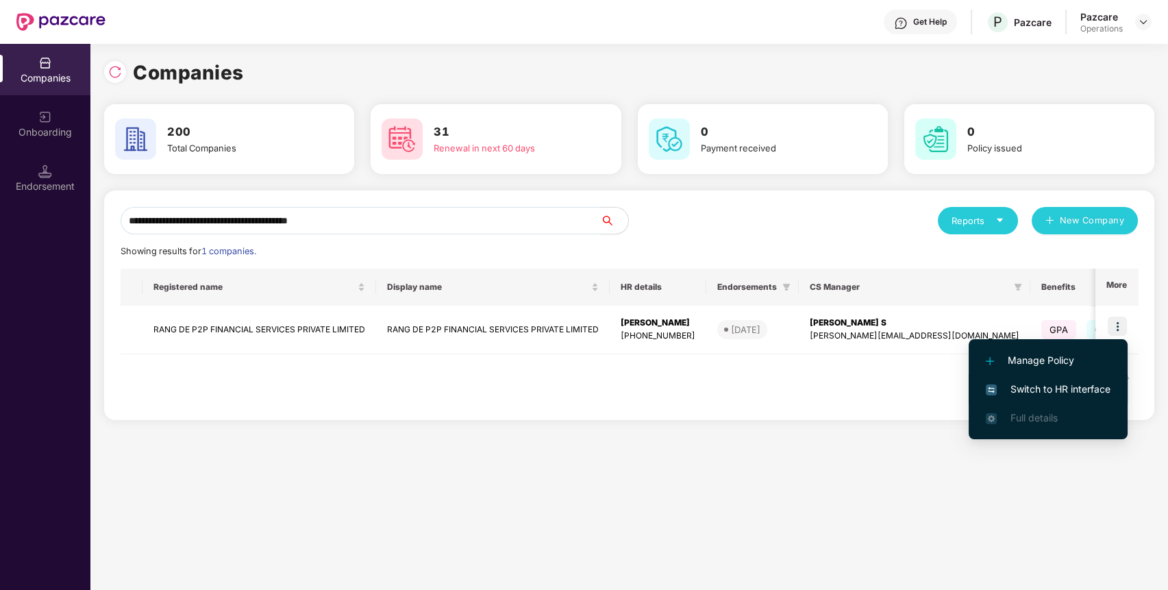
click at [1023, 394] on span "Switch to HR interface" at bounding box center [1048, 388] width 125 height 15
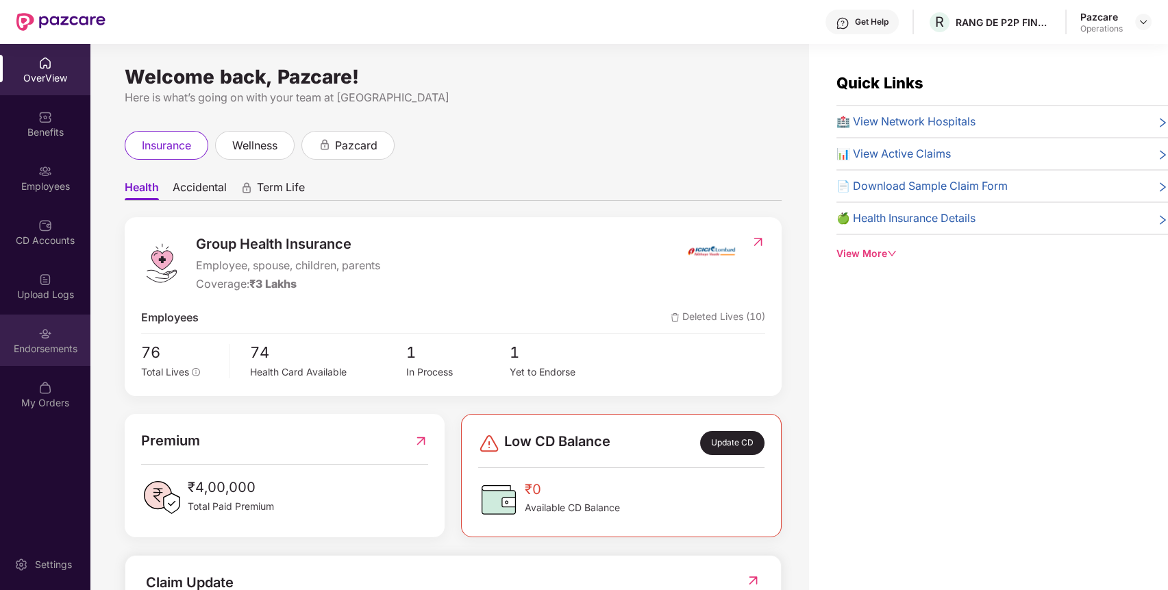
click at [44, 356] on div "Endorsements" at bounding box center [45, 339] width 90 height 51
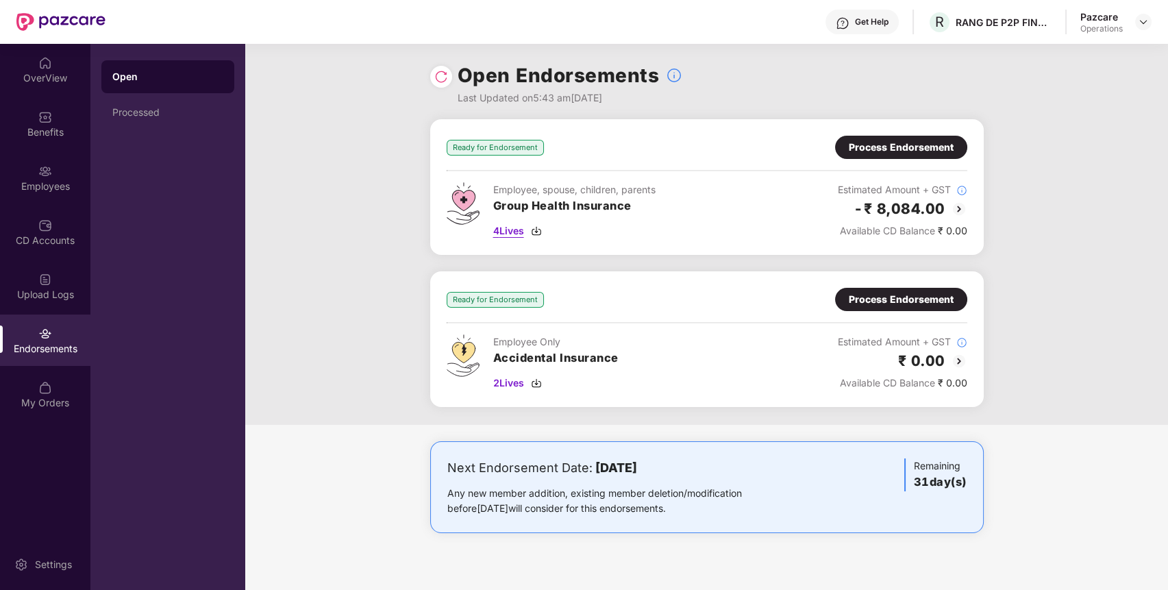
click at [504, 223] on span "4 Lives" at bounding box center [508, 230] width 31 height 15
click at [521, 381] on span "2 Lives" at bounding box center [508, 382] width 31 height 15
click at [1139, 23] on img at bounding box center [1143, 21] width 11 height 11
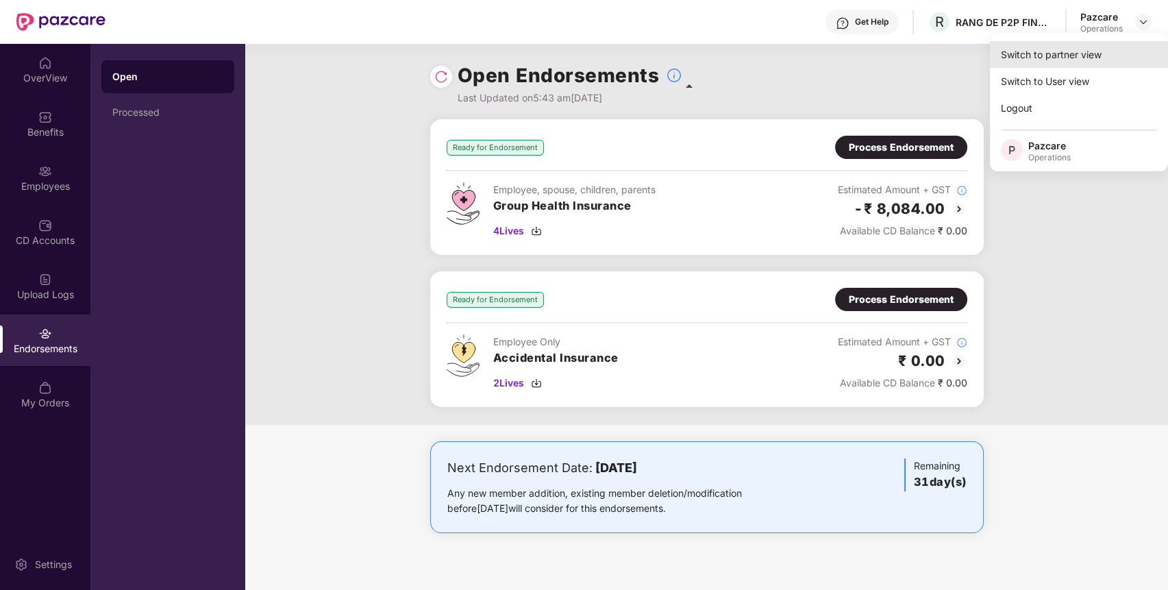
click at [1103, 57] on div "Switch to partner view" at bounding box center [1079, 54] width 178 height 27
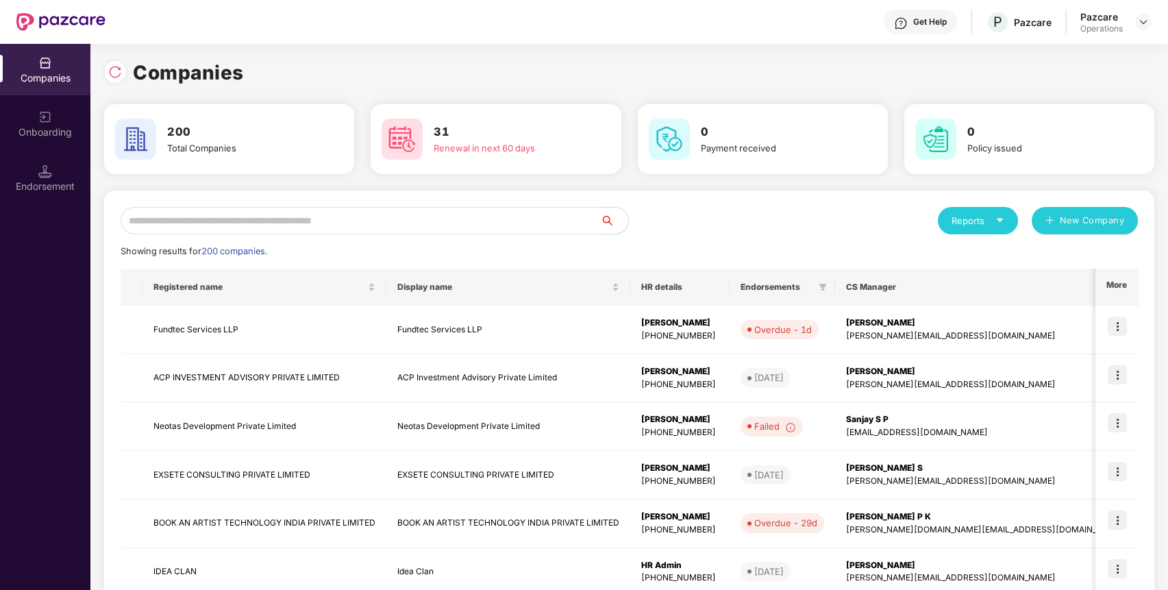
click at [512, 229] on input "text" at bounding box center [361, 220] width 480 height 27
paste input "**********"
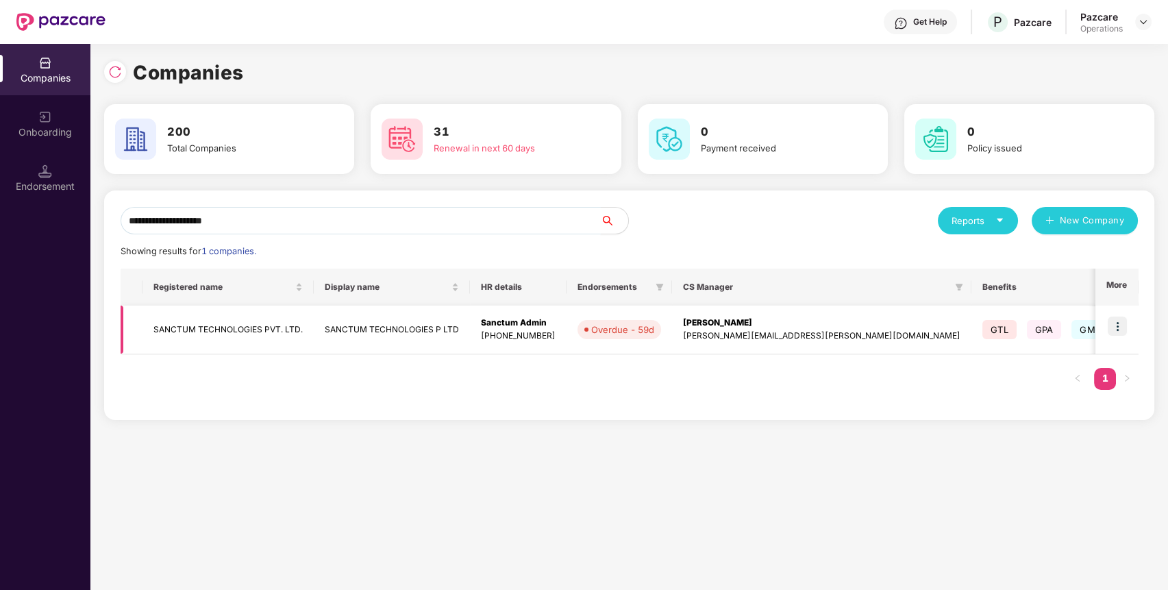
type input "**********"
click at [1123, 332] on img at bounding box center [1116, 325] width 19 height 19
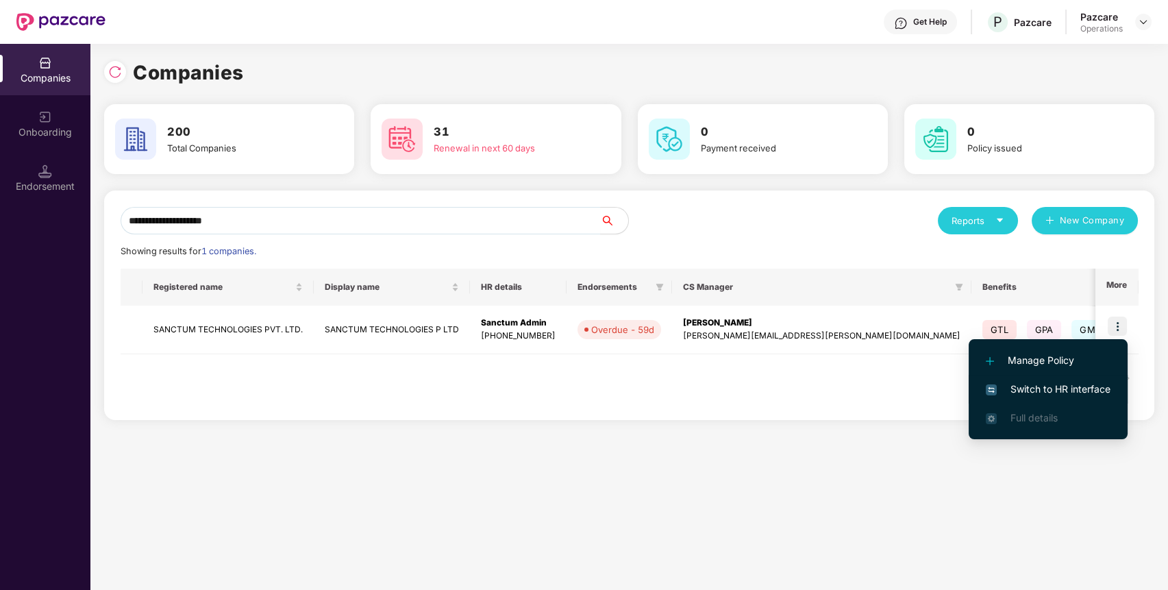
click at [1090, 389] on span "Switch to HR interface" at bounding box center [1048, 388] width 125 height 15
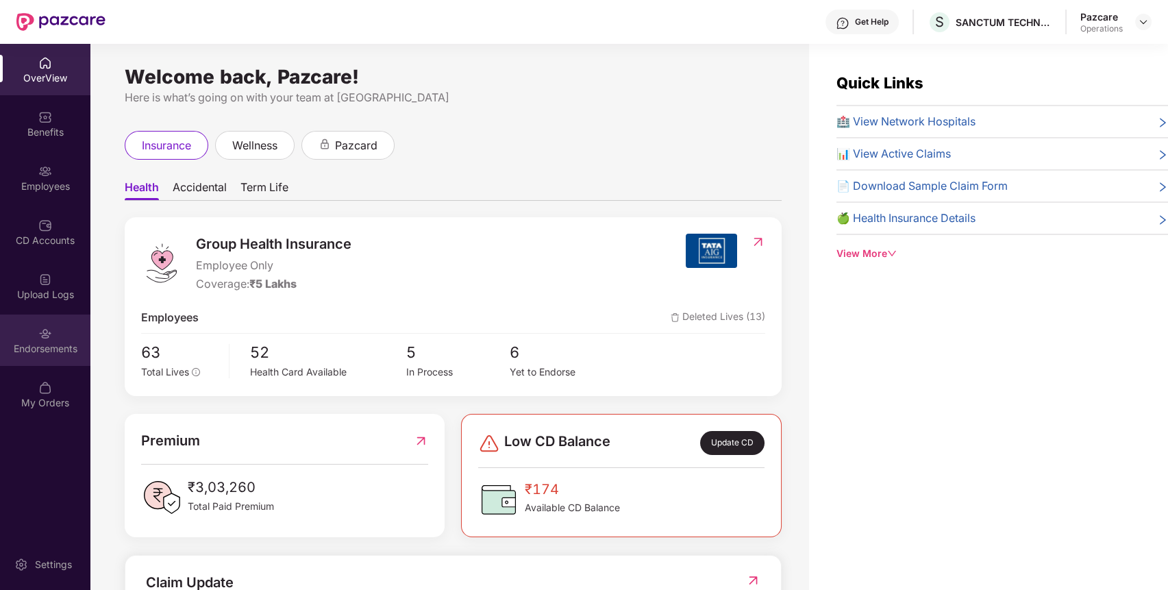
click at [62, 318] on div "Endorsements" at bounding box center [45, 339] width 90 height 51
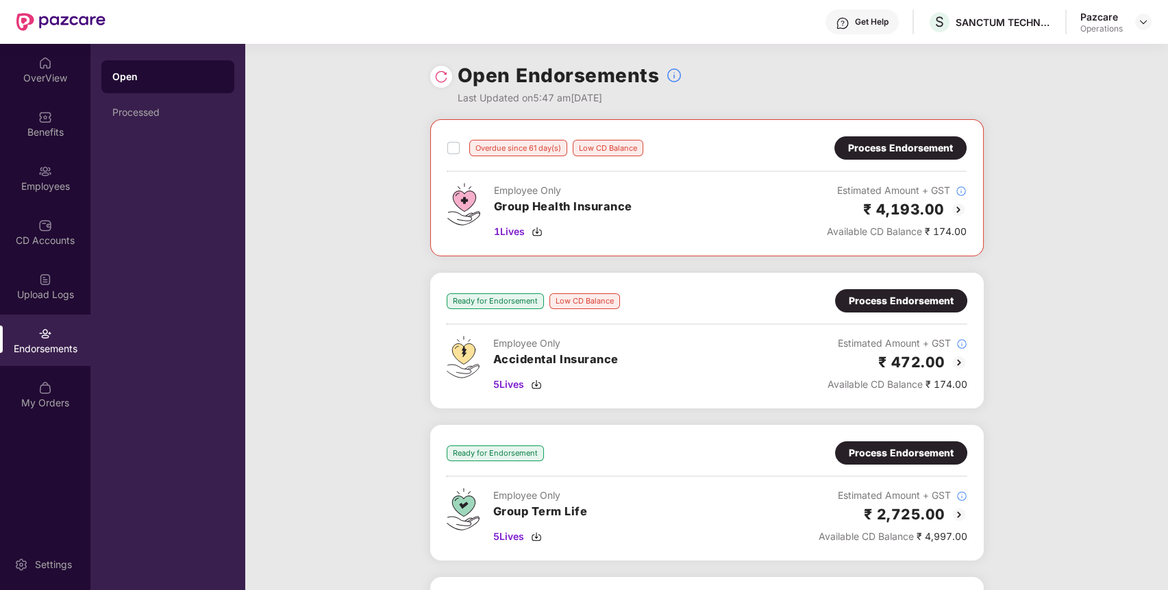
scroll to position [0, 0]
click at [66, 121] on div "Benefits" at bounding box center [45, 123] width 90 height 51
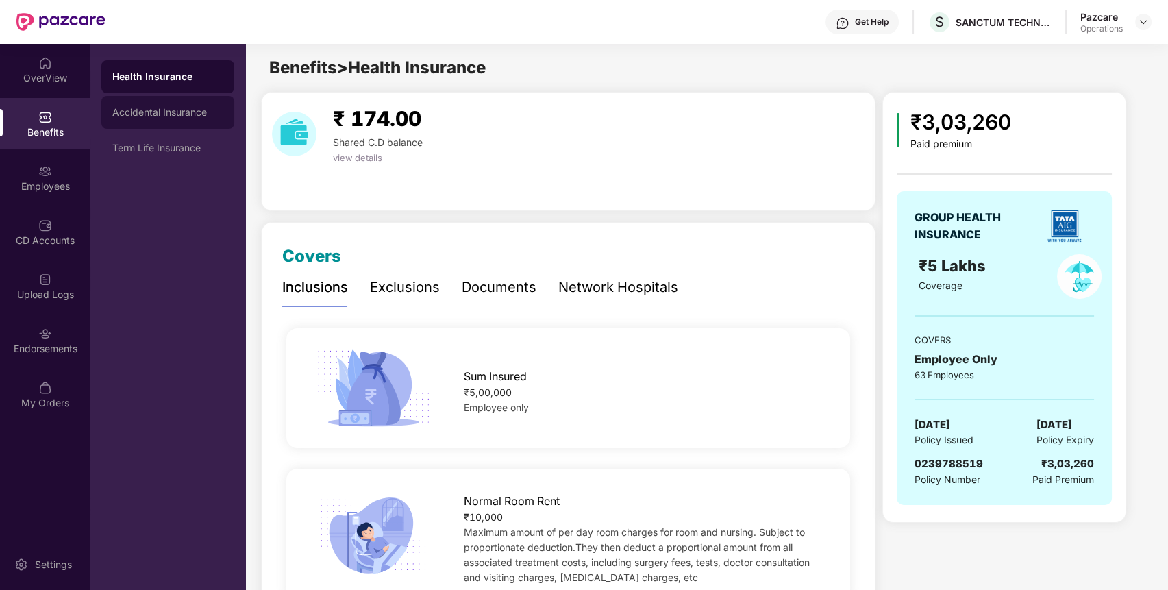
click at [176, 108] on div "Accidental Insurance" at bounding box center [167, 112] width 111 height 11
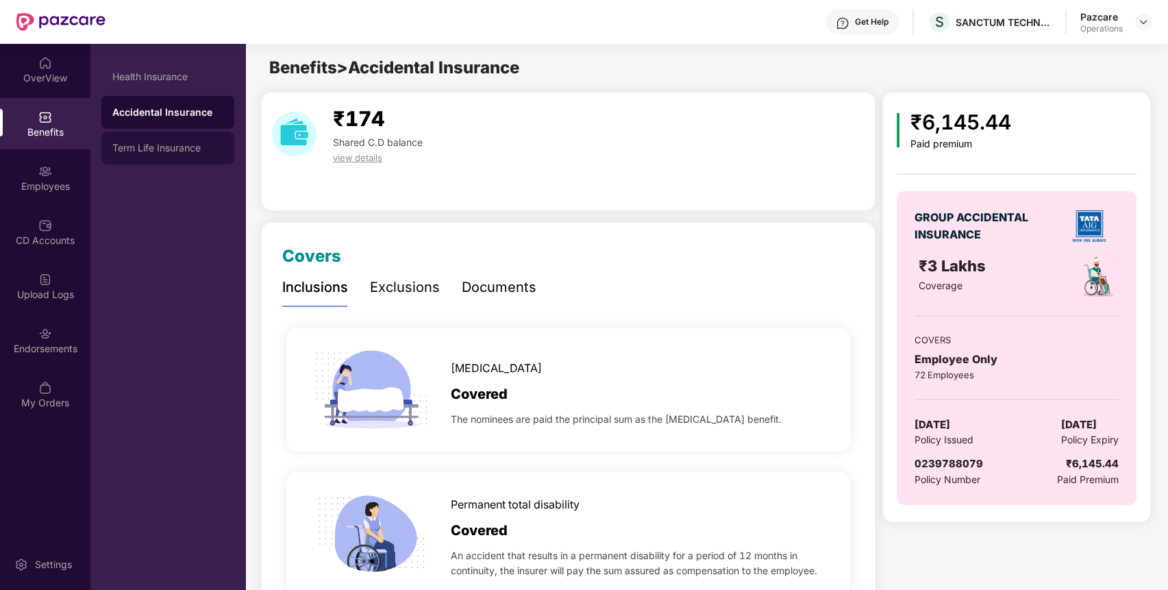
click at [173, 143] on div "Term Life Insurance" at bounding box center [167, 147] width 111 height 11
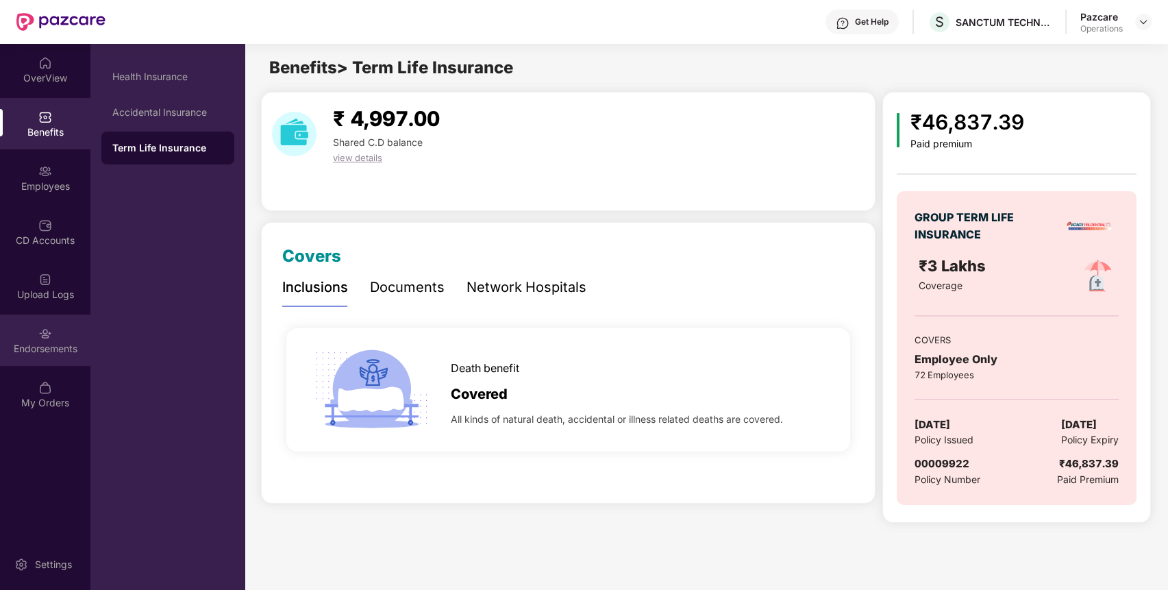
click at [51, 342] on div "Endorsements" at bounding box center [45, 349] width 90 height 14
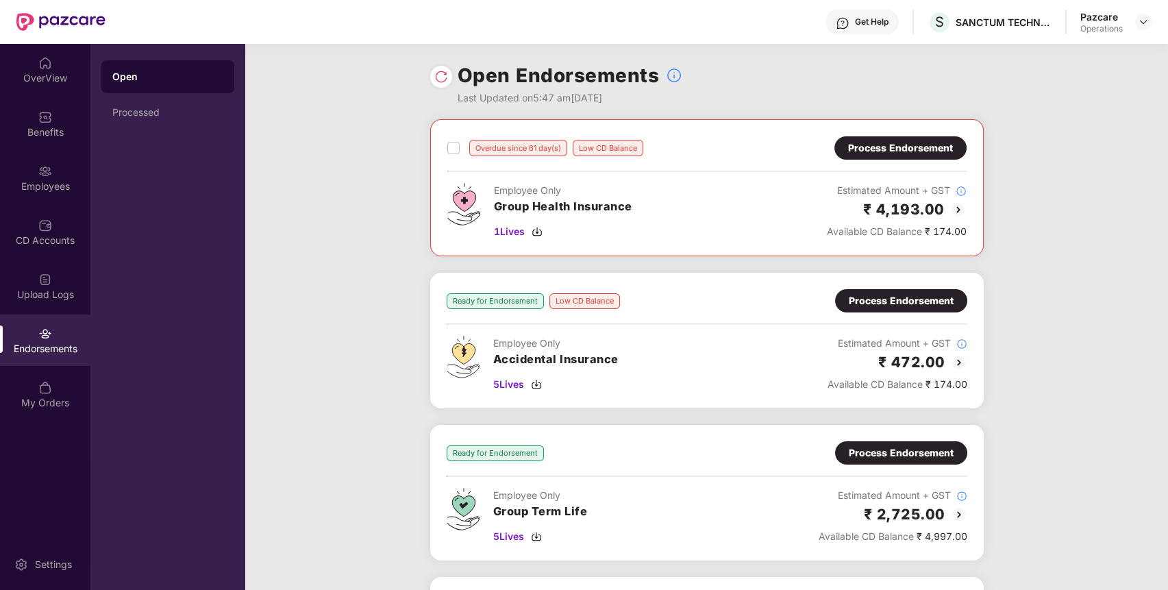
click at [525, 305] on div "Ready for Endorsement" at bounding box center [495, 301] width 97 height 16
click at [987, 18] on div "SANCTUM TECHNOLOGIES P LTD" at bounding box center [1003, 22] width 96 height 13
copy div "SANCTUM"
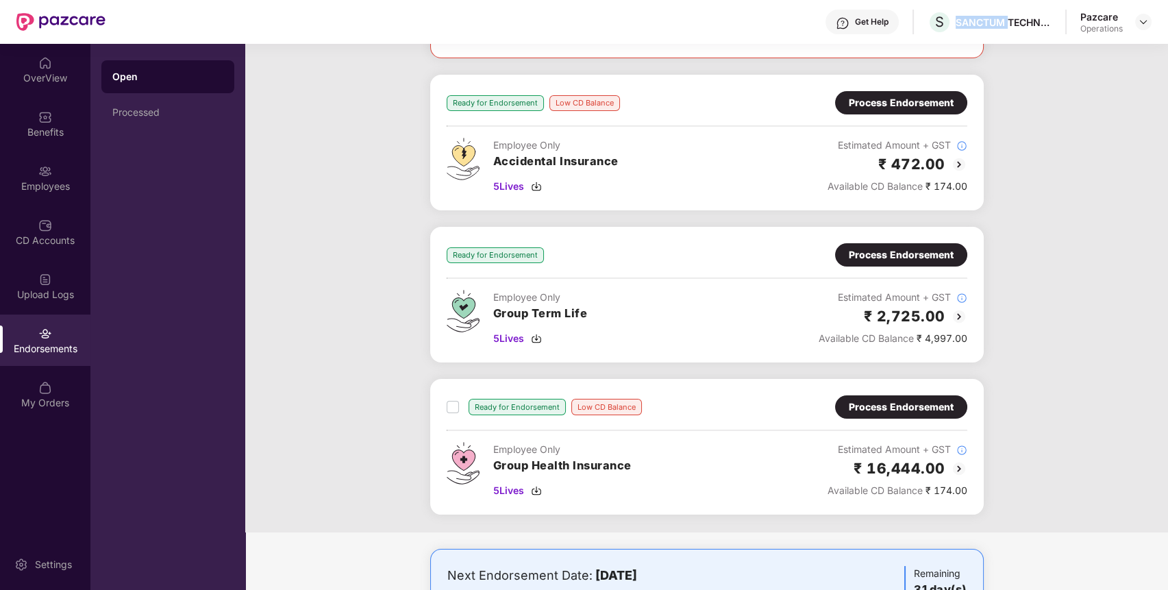
scroll to position [199, 0]
click at [507, 334] on span "5 Lives" at bounding box center [508, 337] width 31 height 15
